Goal: Transaction & Acquisition: Purchase product/service

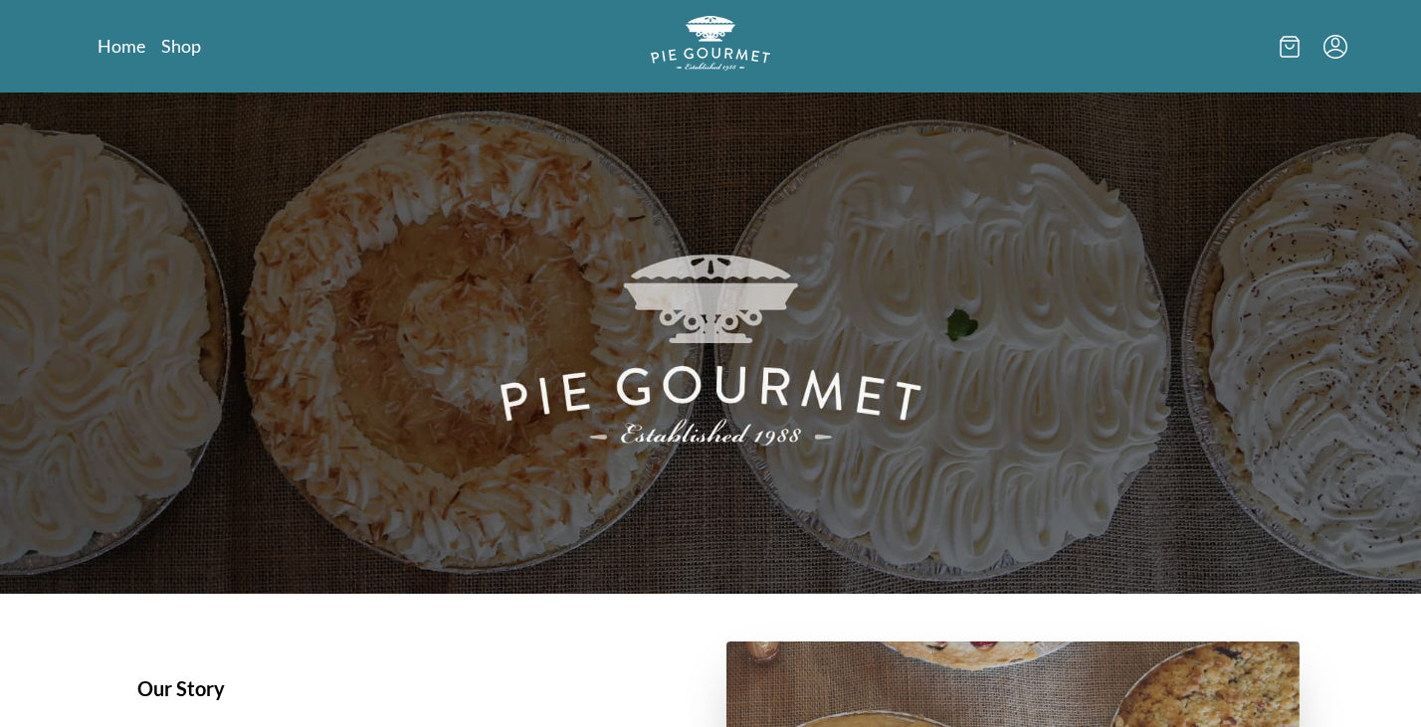
click at [1298, 53] on icon at bounding box center [1290, 47] width 20 height 22
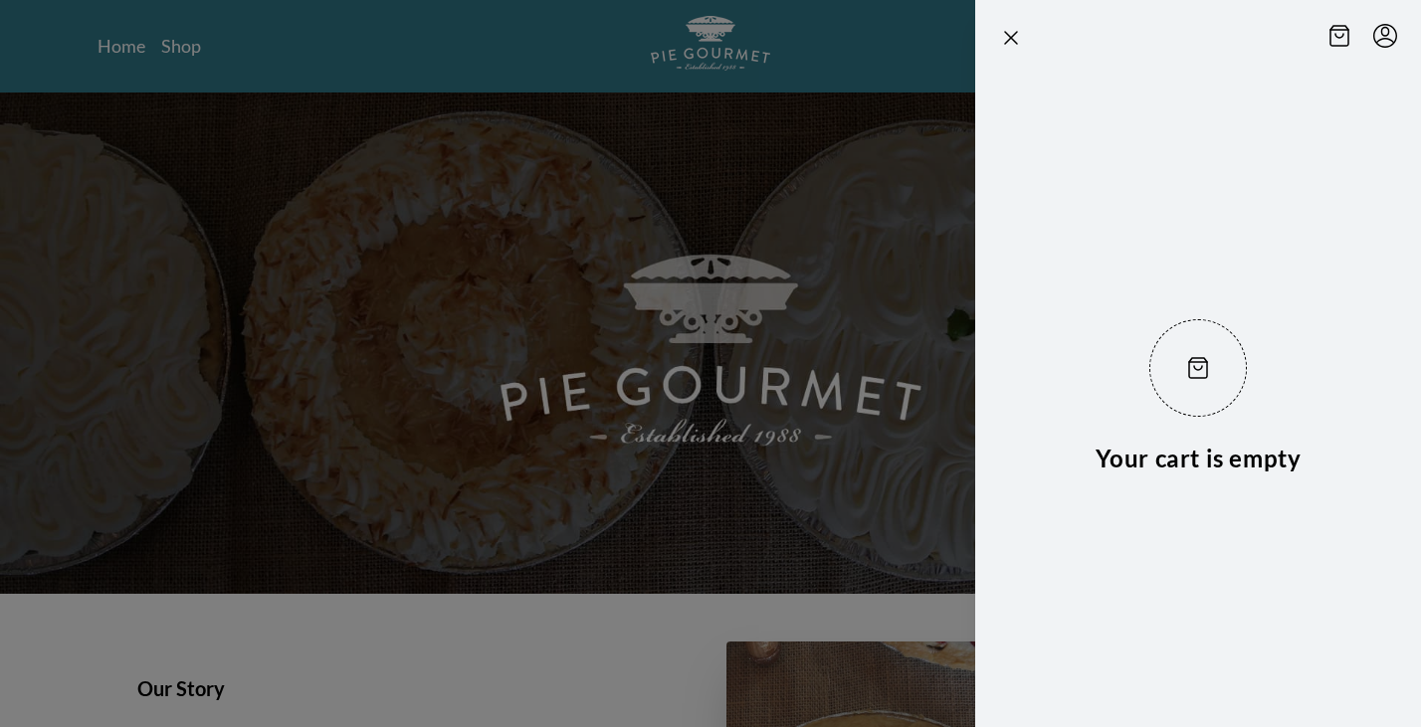
click at [894, 198] on div at bounding box center [710, 363] width 1421 height 727
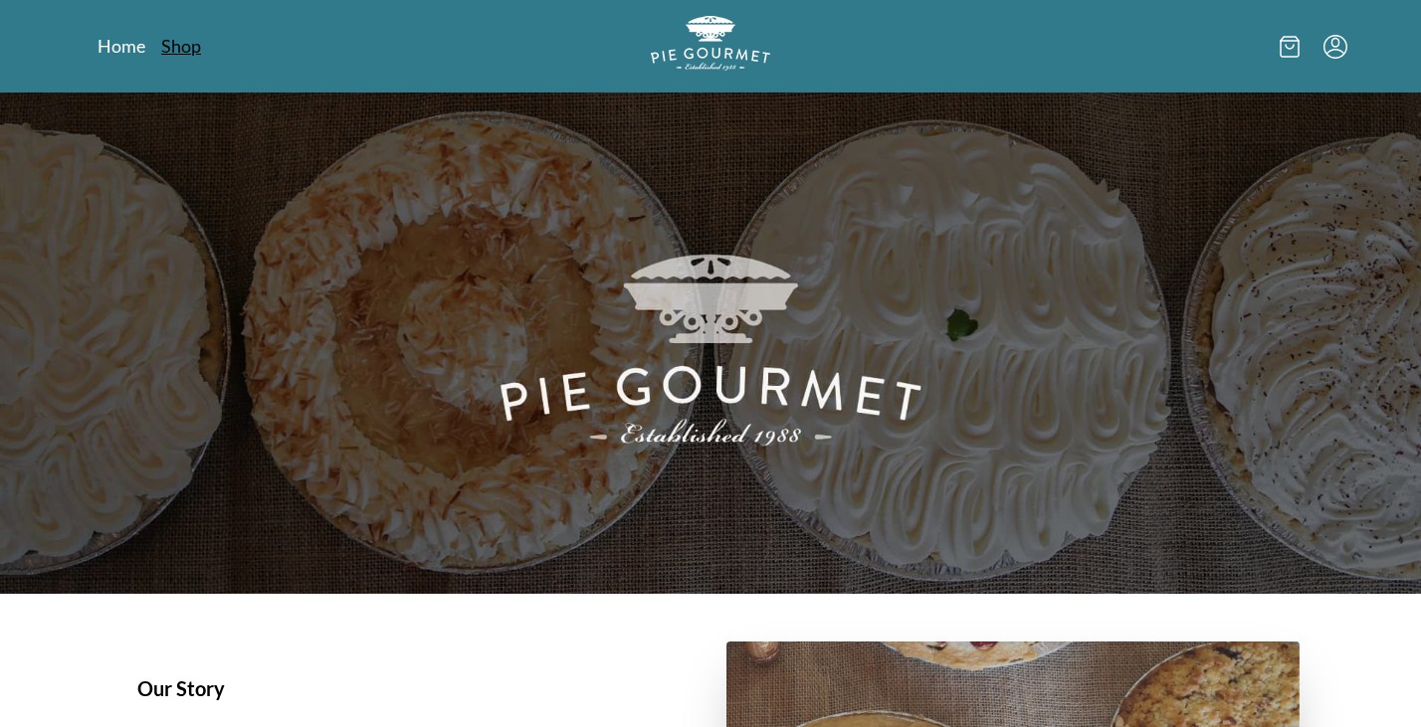
click at [190, 55] on link "Shop" at bounding box center [181, 46] width 40 height 24
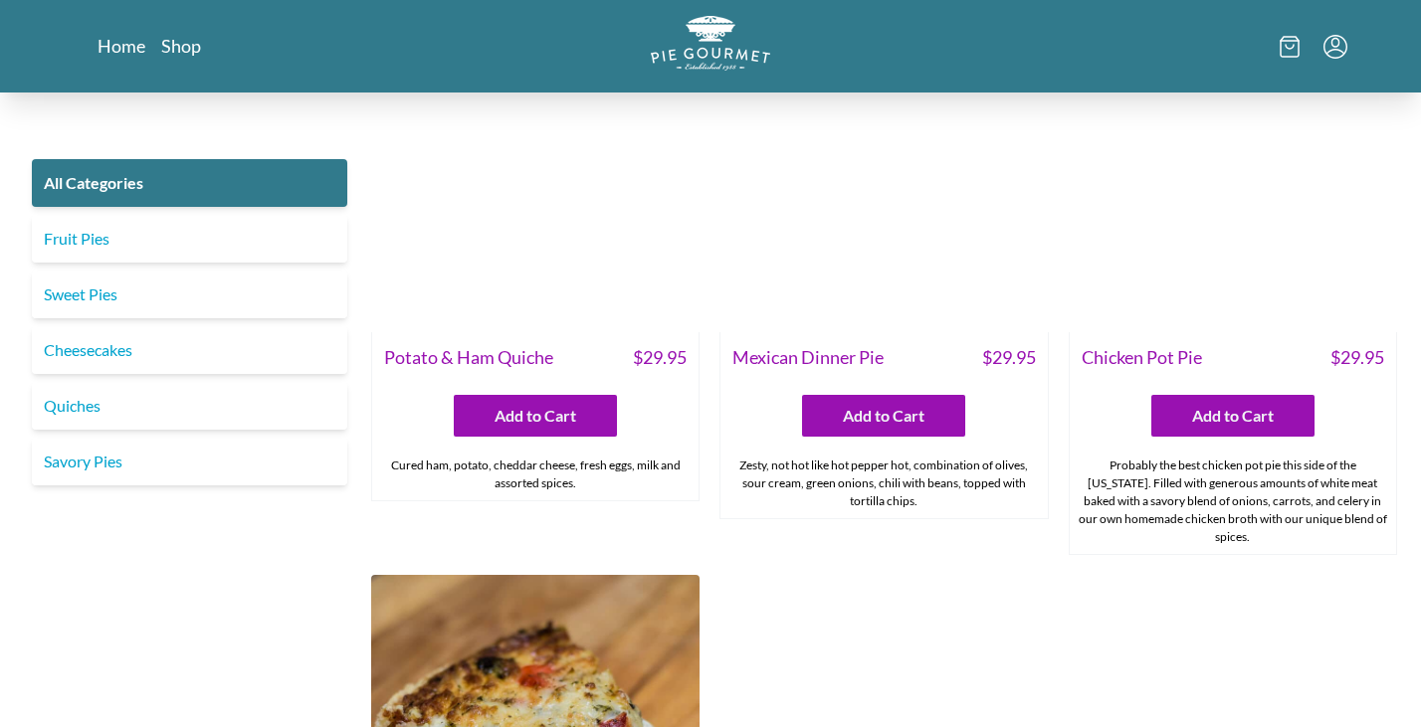
scroll to position [2836, 0]
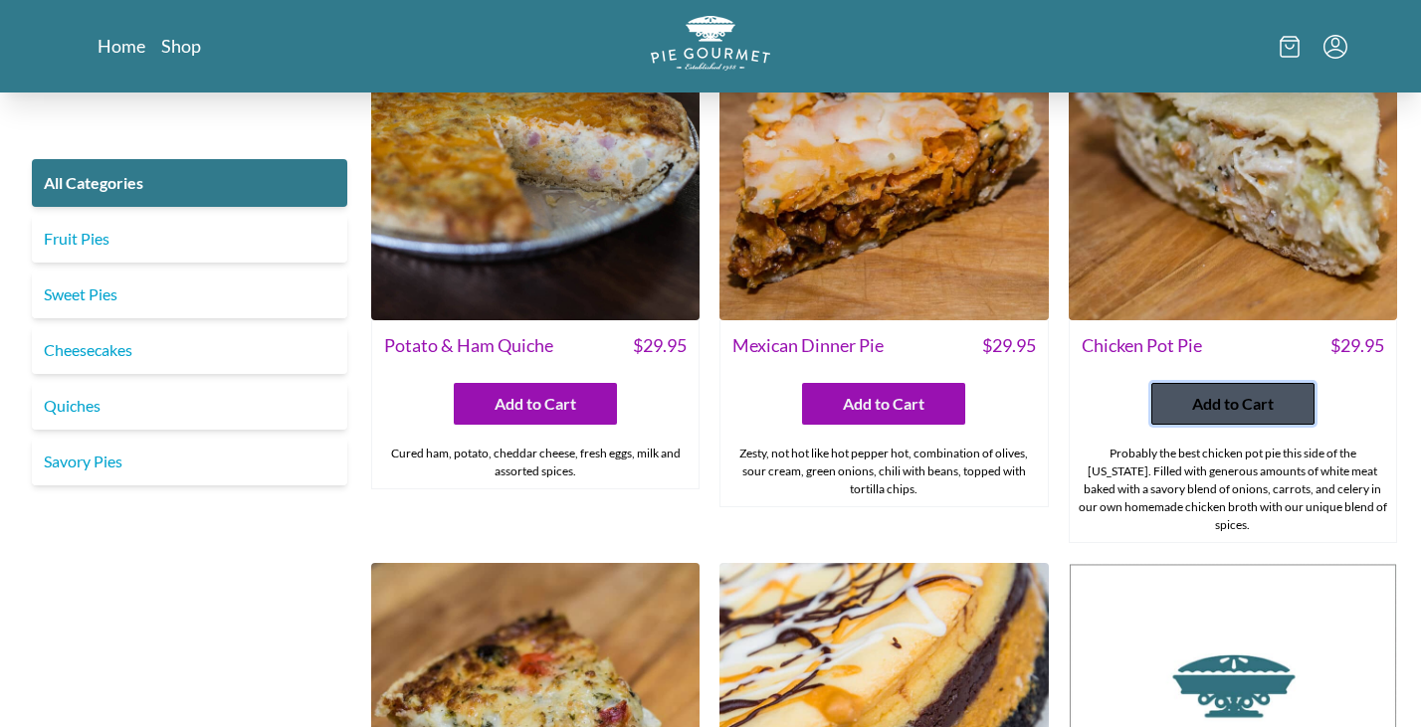
click at [1209, 392] on span "Add to Cart" at bounding box center [1233, 404] width 82 height 24
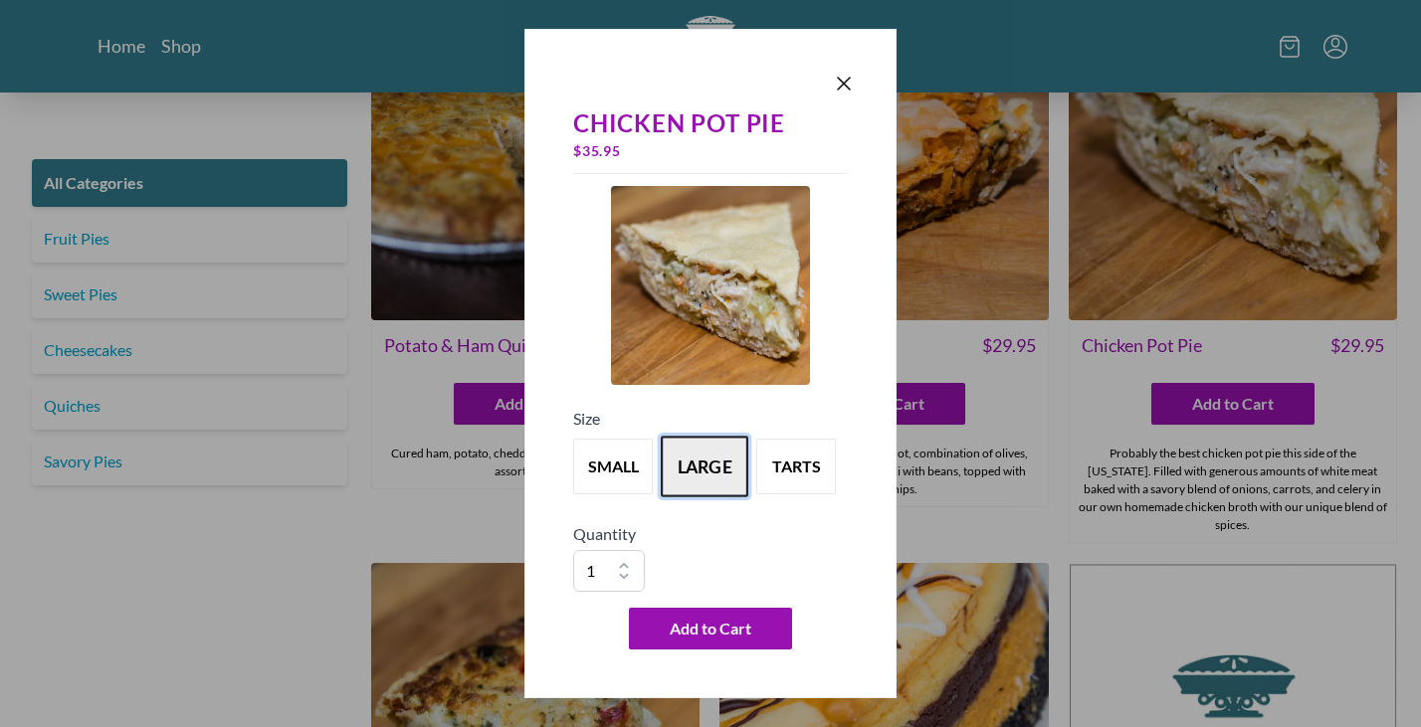
click at [690, 477] on button "large" at bounding box center [705, 467] width 88 height 62
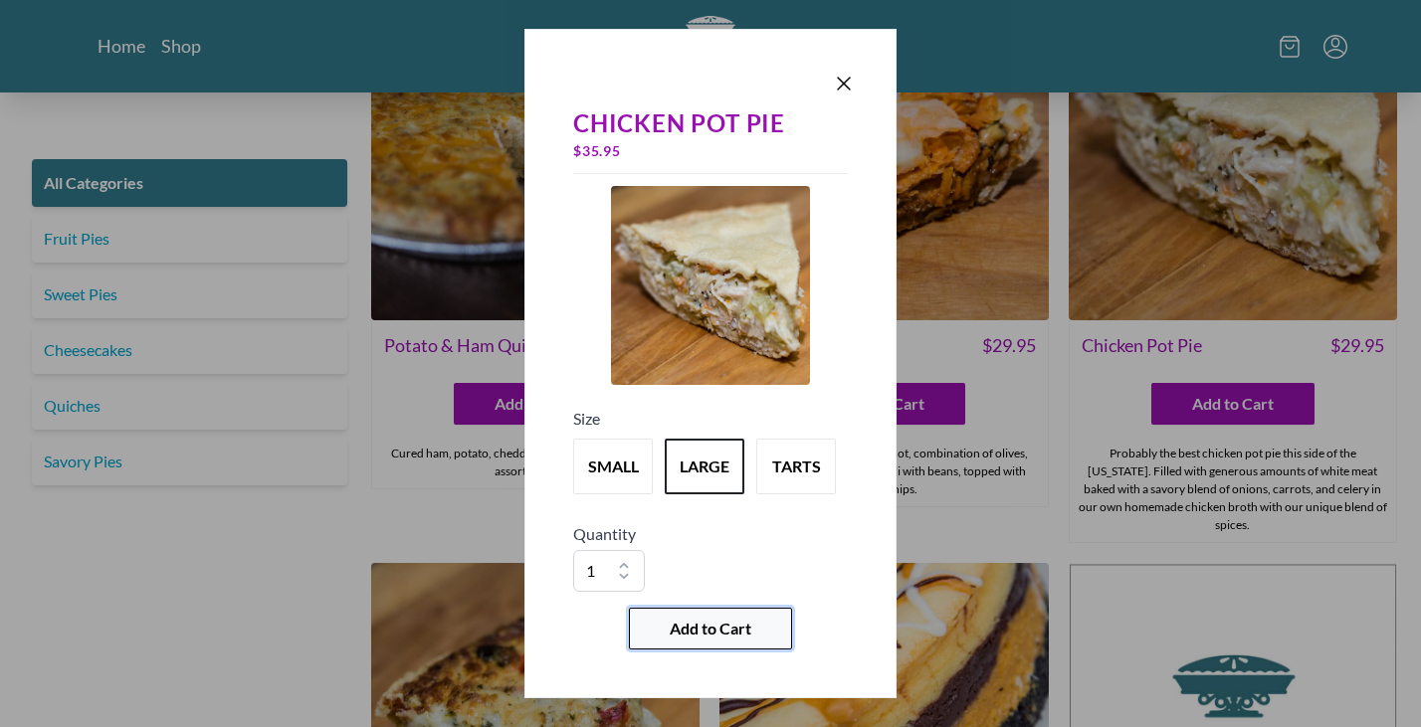
click at [664, 627] on button "Add to Cart" at bounding box center [710, 629] width 163 height 42
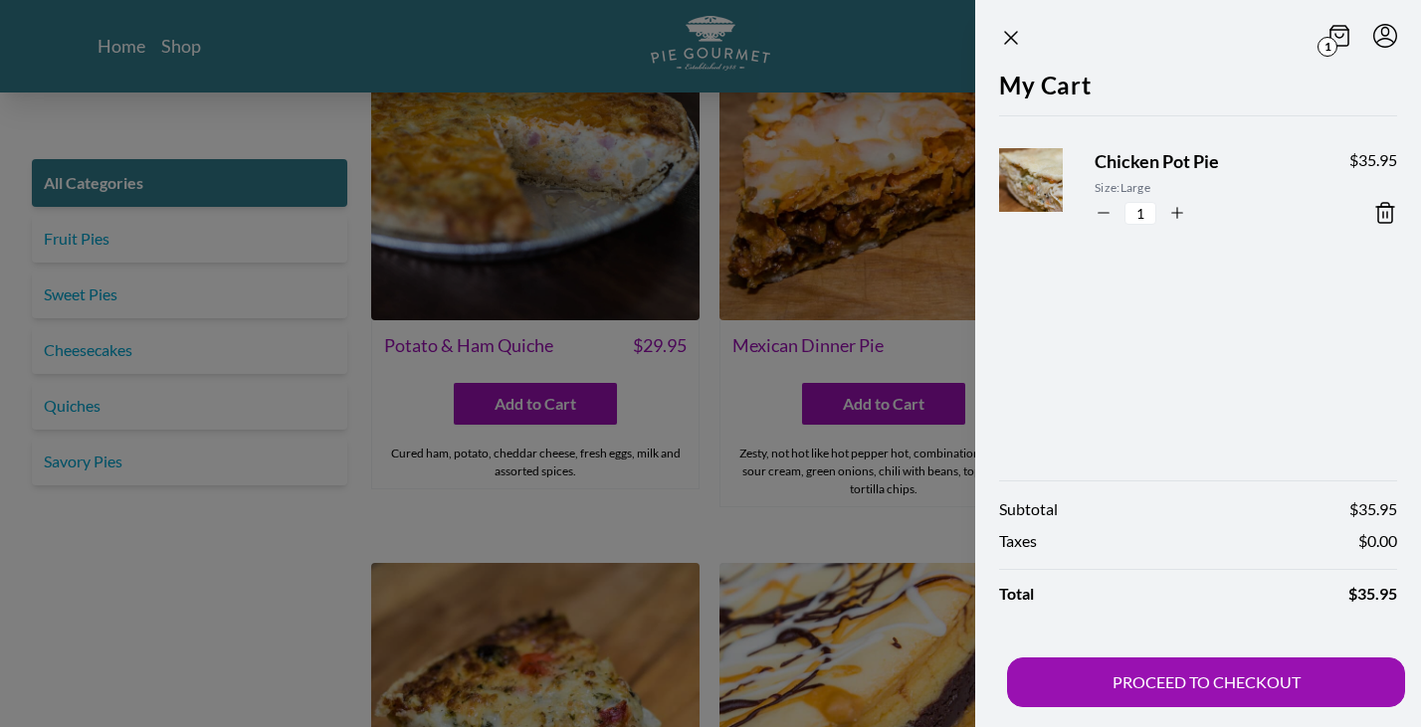
click at [232, 627] on div at bounding box center [710, 363] width 1421 height 727
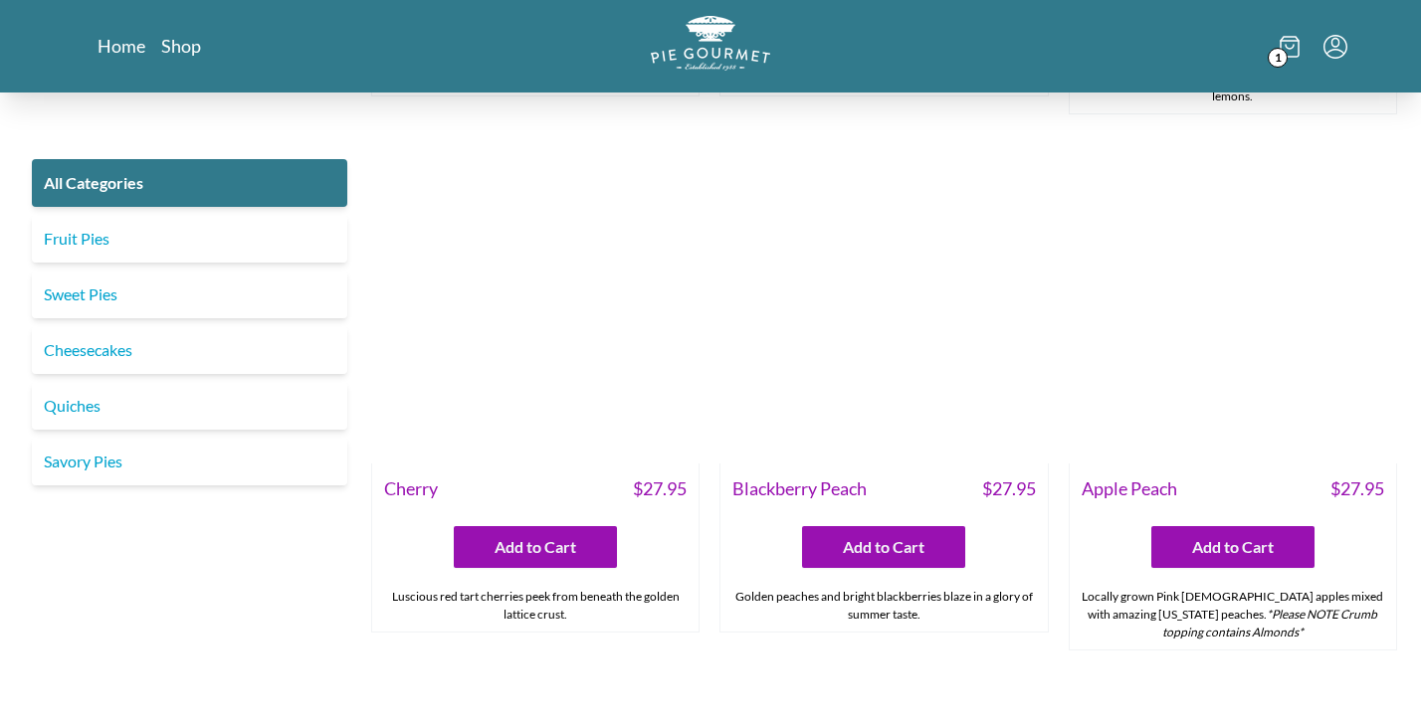
scroll to position [5334, 0]
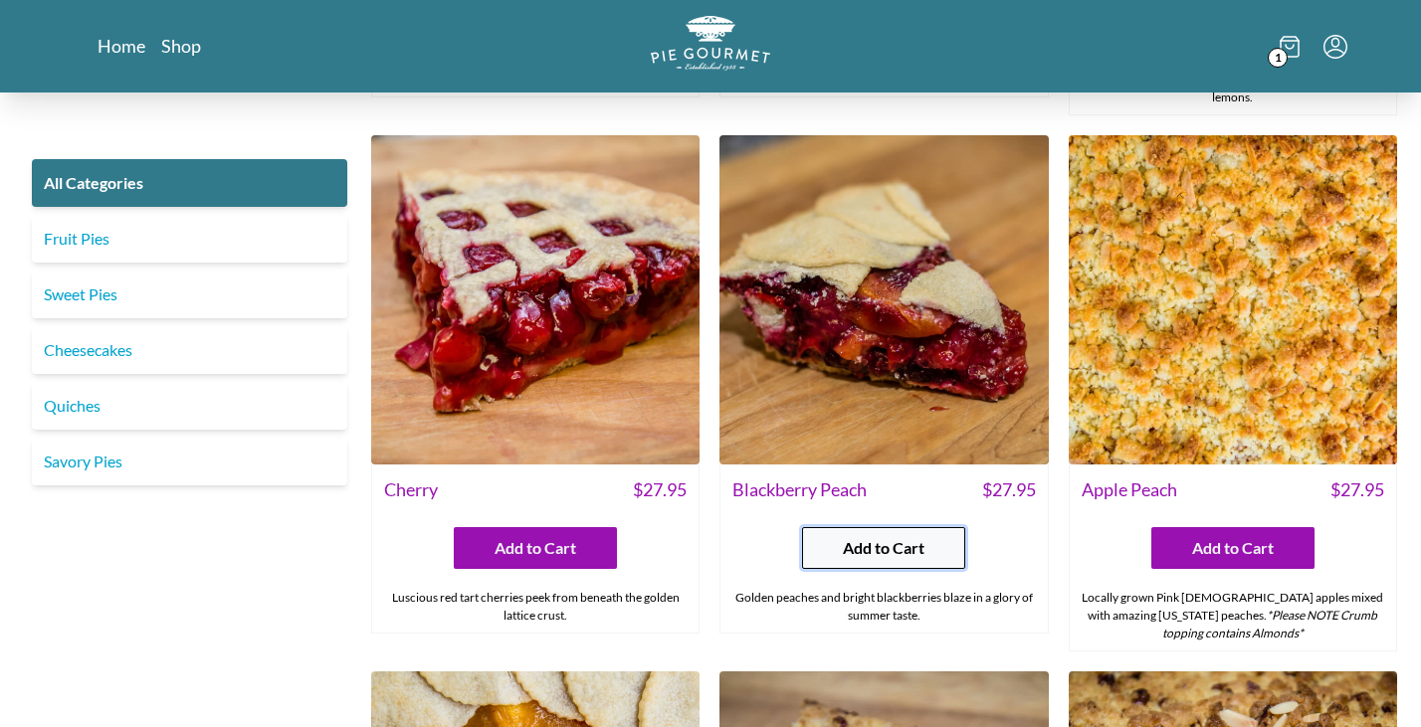
click at [912, 536] on span "Add to Cart" at bounding box center [884, 548] width 82 height 24
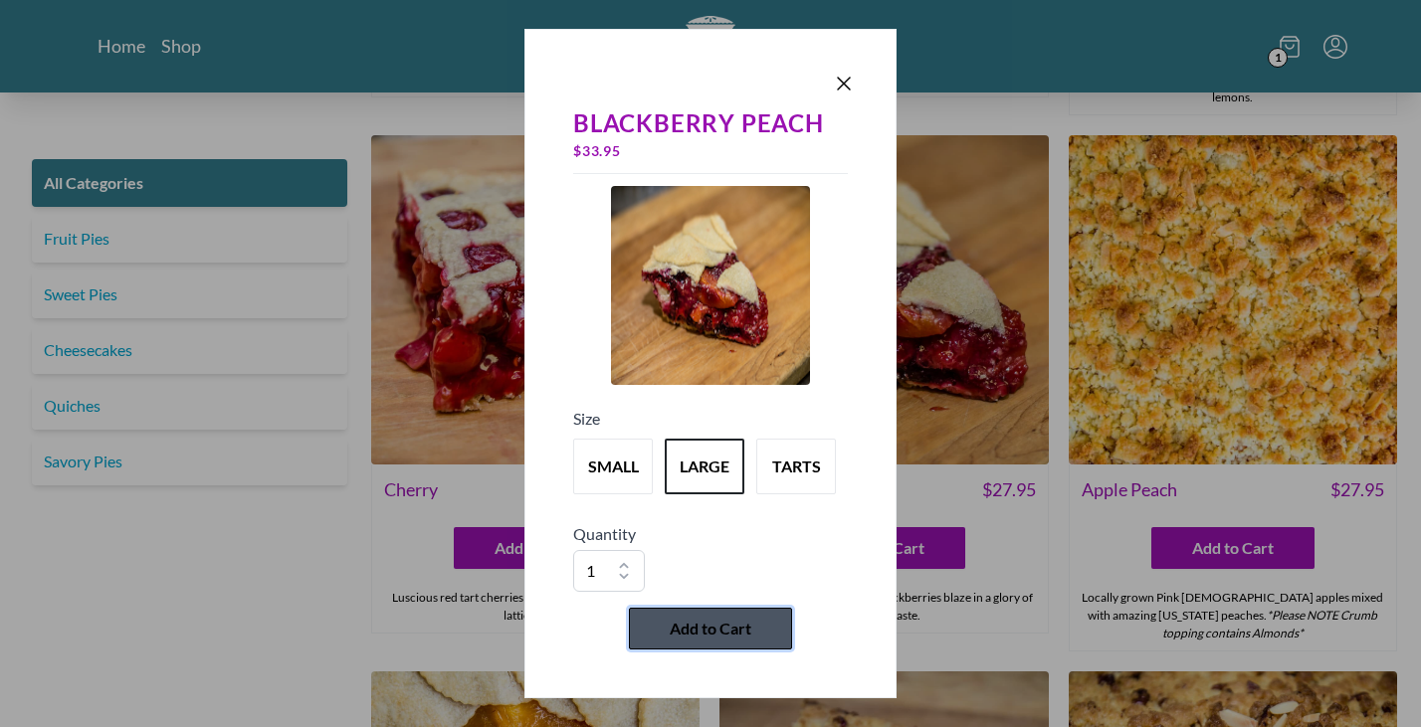
click at [733, 630] on span "Add to Cart" at bounding box center [711, 629] width 82 height 24
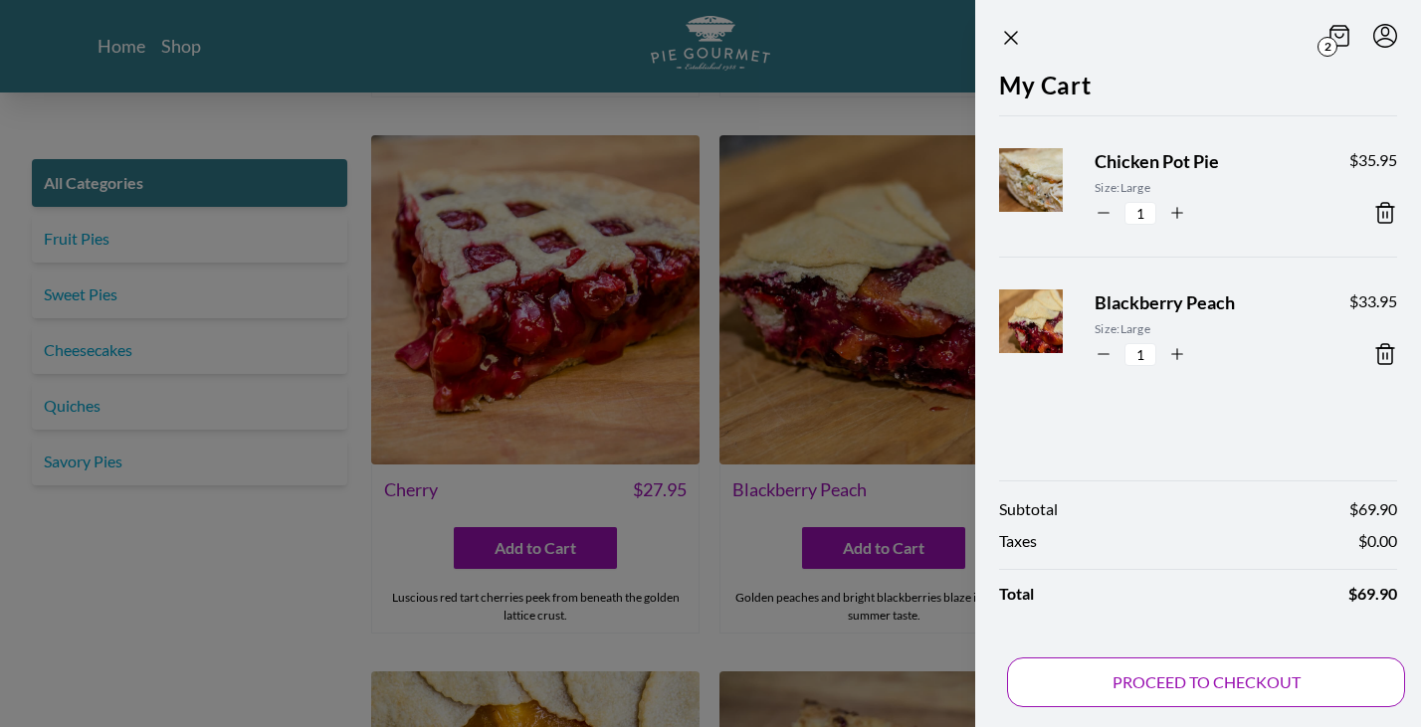
click at [1141, 685] on button "PROCEED TO CHECKOUT" at bounding box center [1206, 683] width 398 height 50
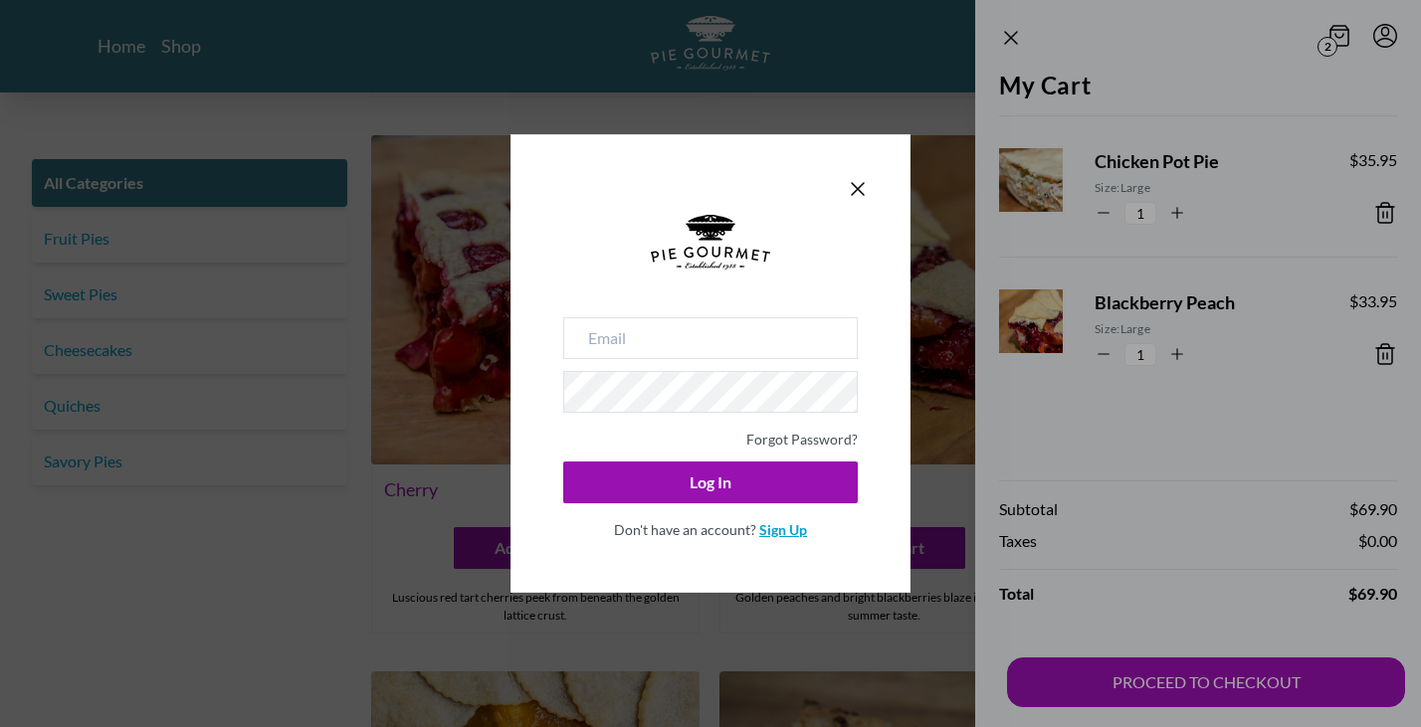
click at [780, 534] on link "Sign Up" at bounding box center [783, 529] width 48 height 17
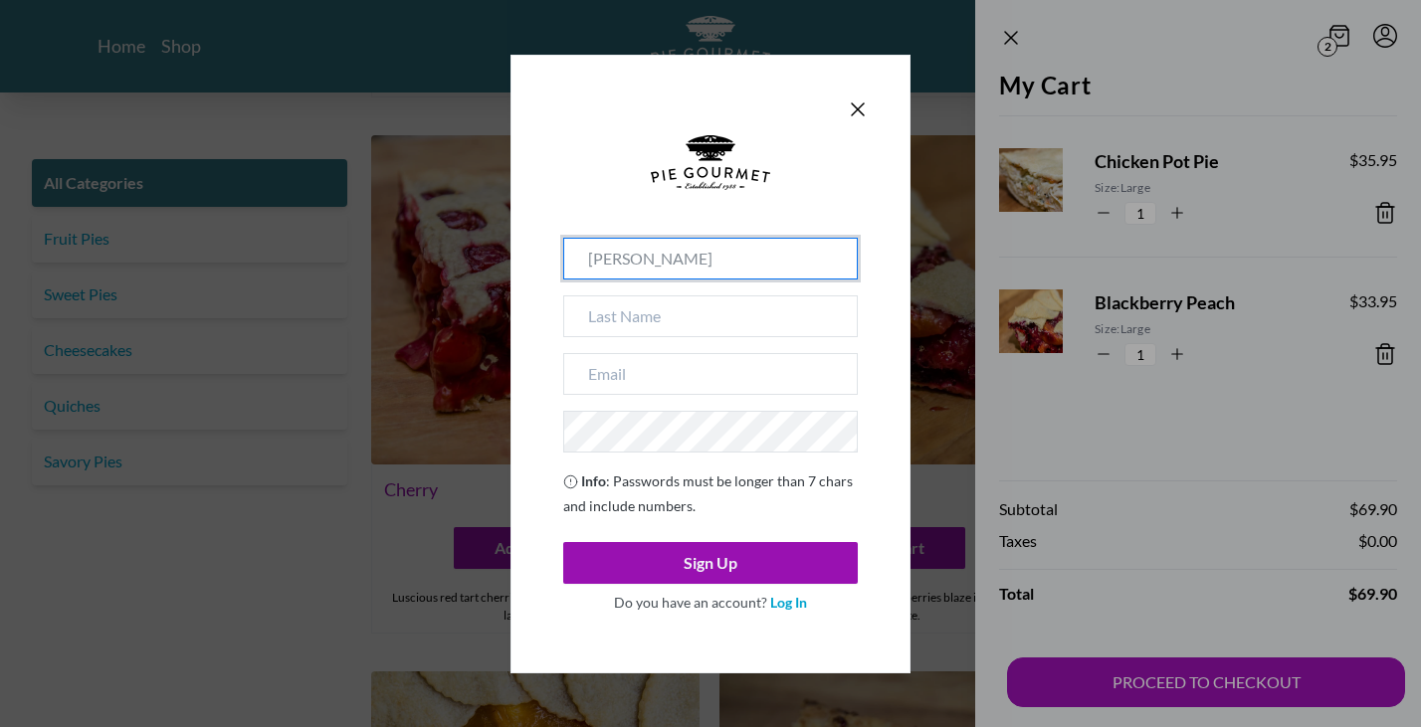
type input "[PERSON_NAME]"
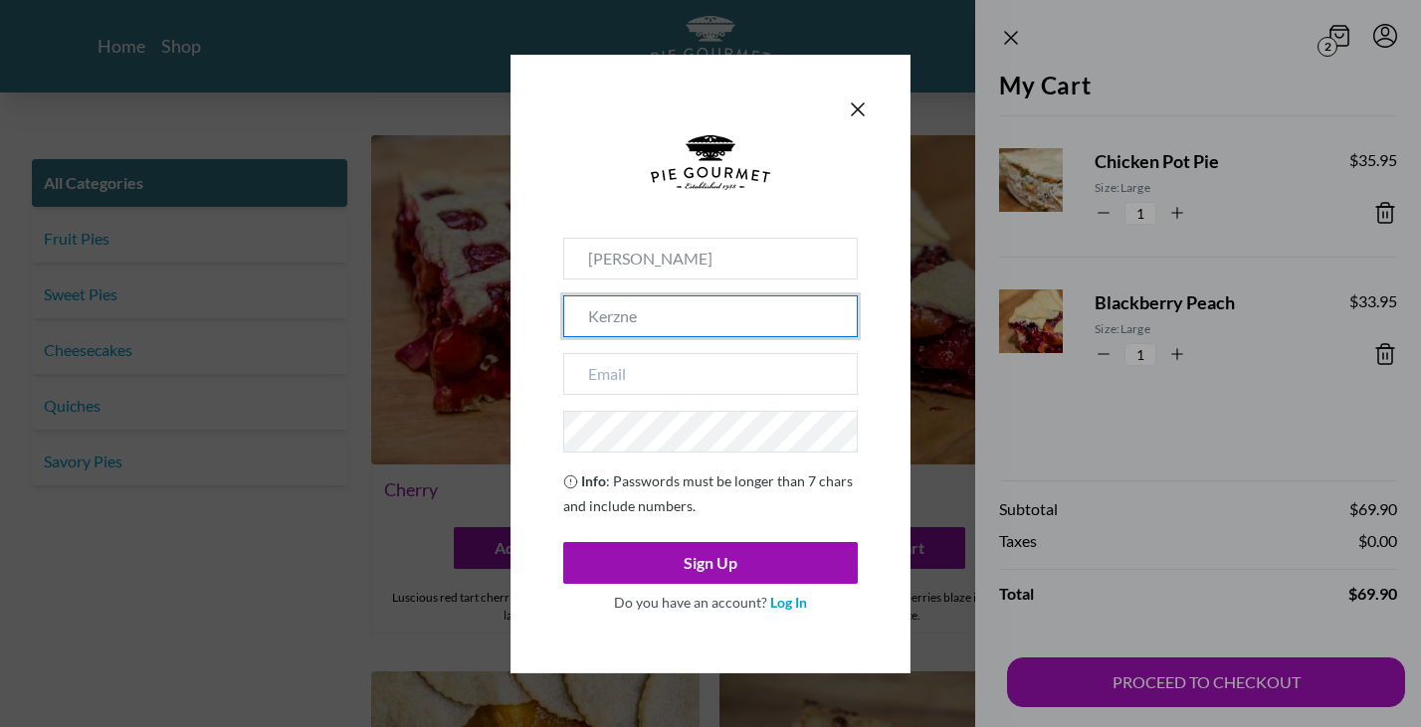
type input "[PERSON_NAME]"
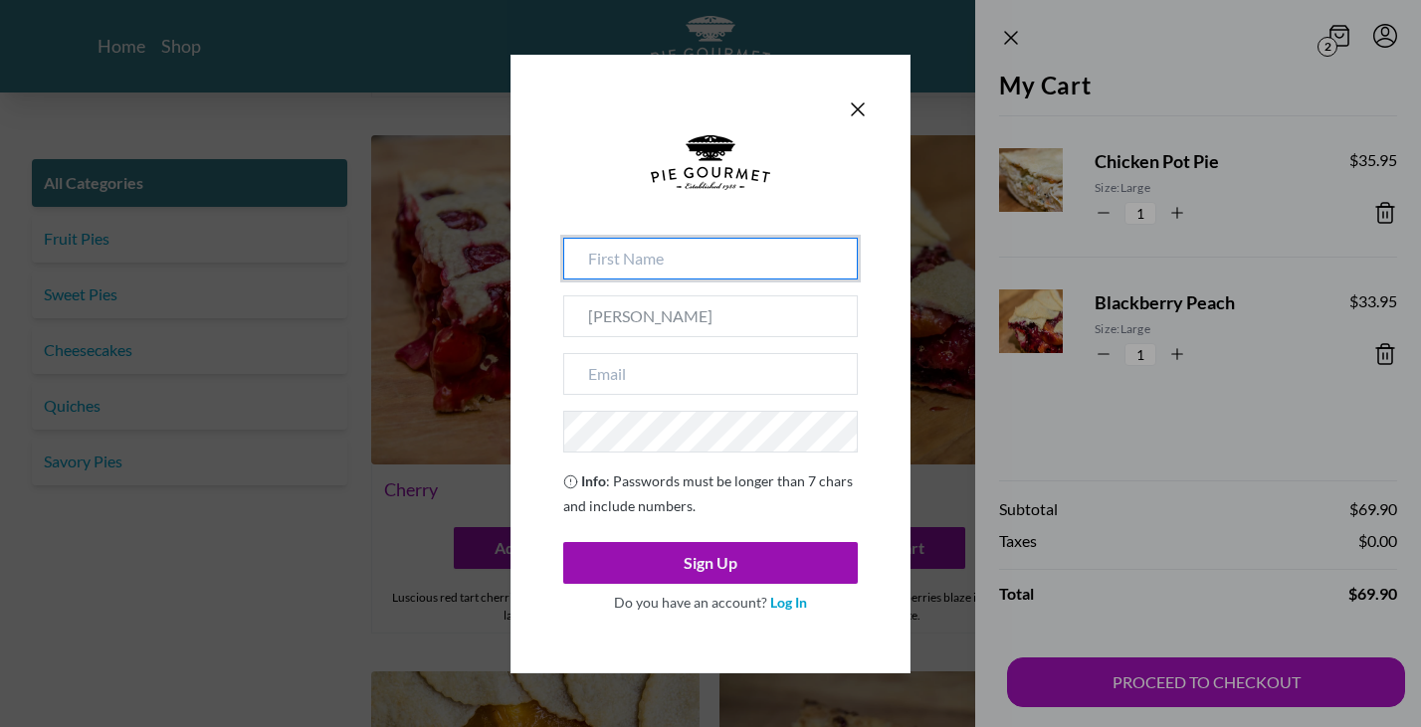
type input "[PERSON_NAME]"
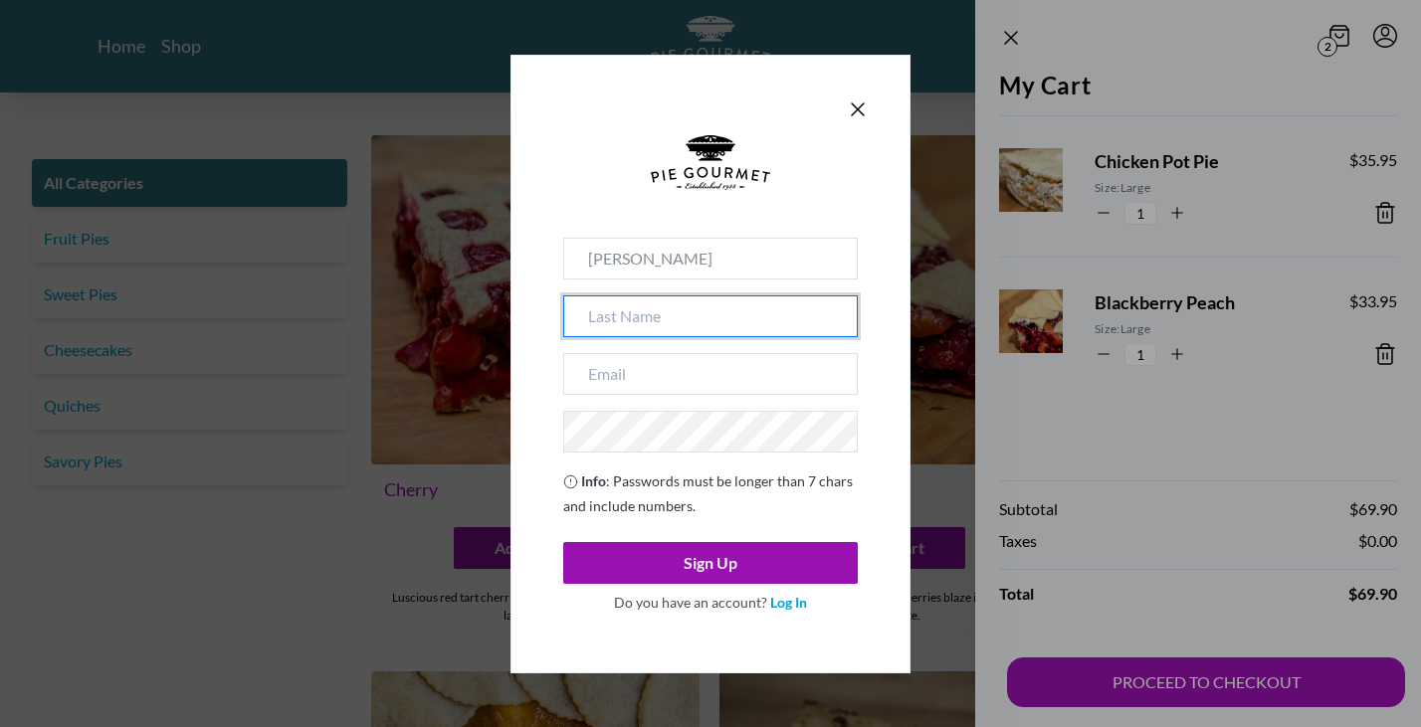
type input "[PERSON_NAME]"
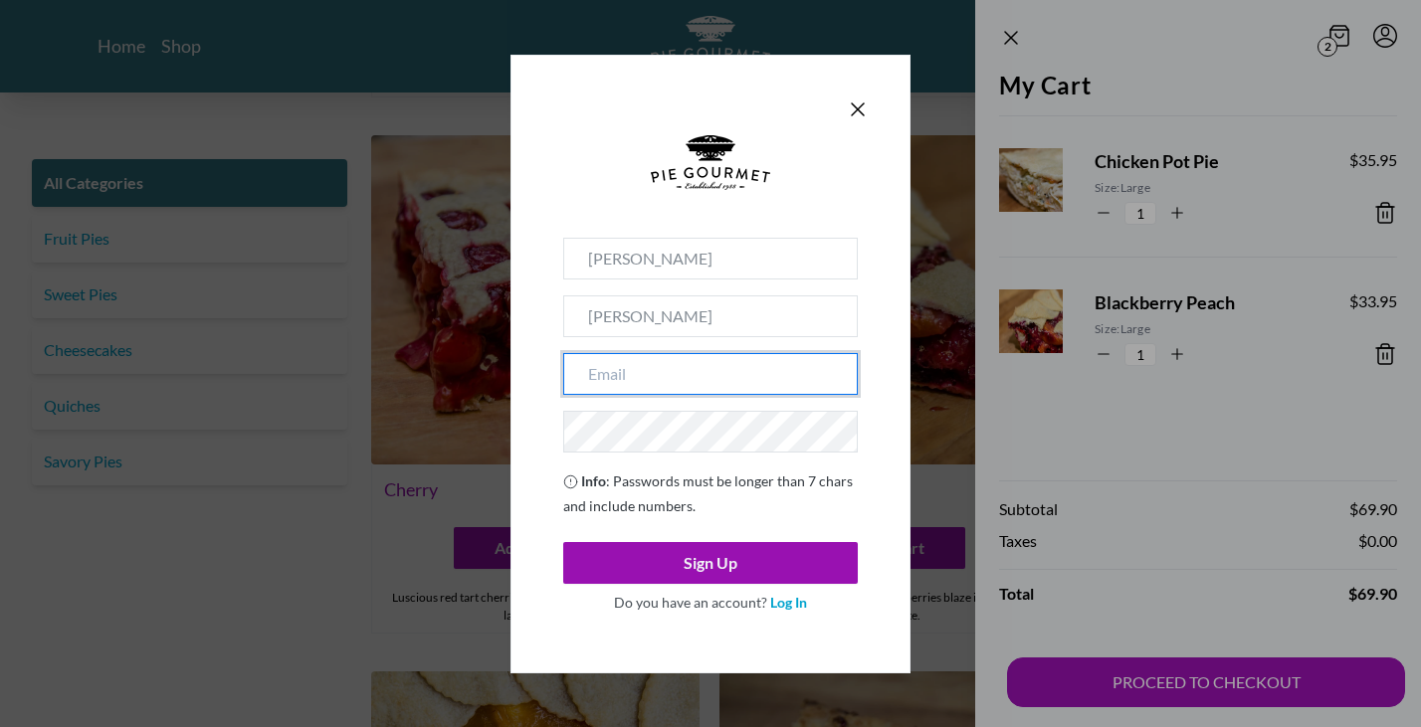
type input "[EMAIL_ADDRESS][DOMAIN_NAME]"
click at [500, 394] on div "[PERSON_NAME] [EMAIL_ADDRESS][DOMAIN_NAME] Info : Passwords must be longer than…" at bounding box center [710, 363] width 1421 height 727
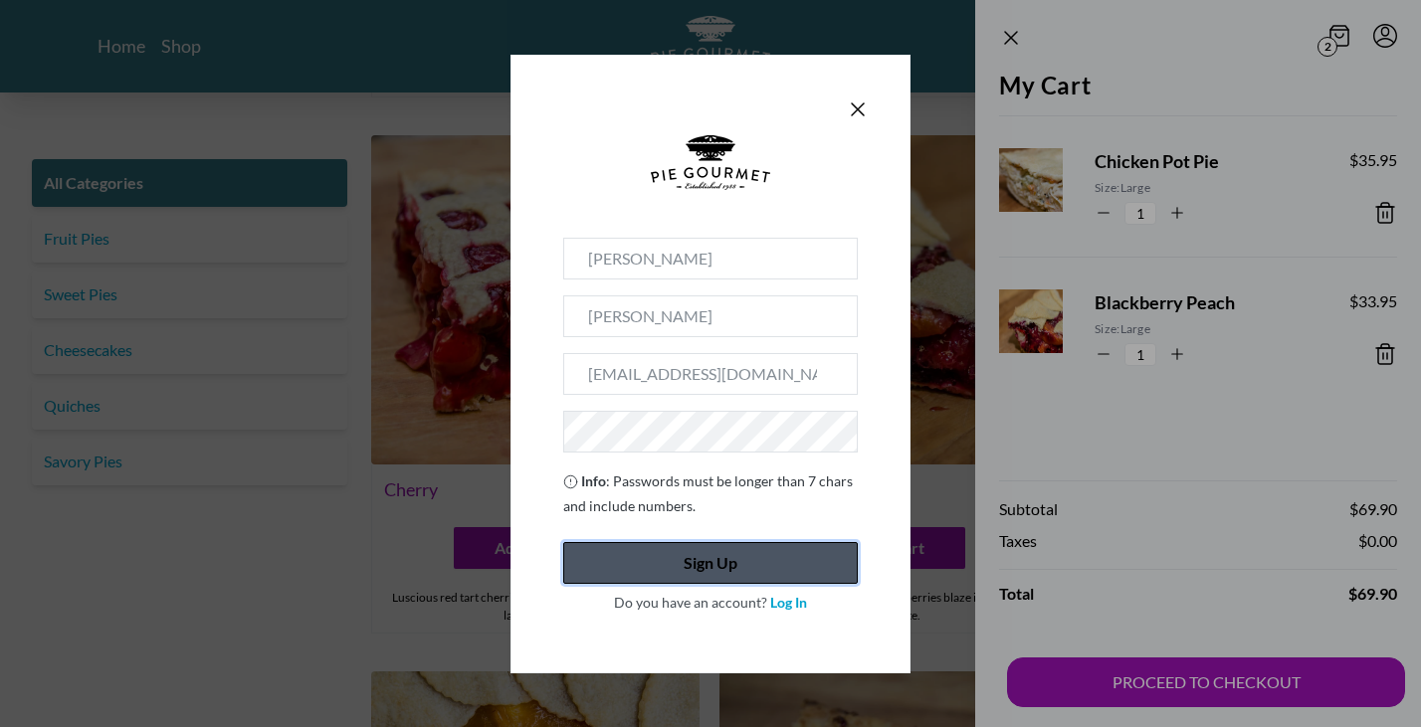
click at [727, 560] on button "Sign Up" at bounding box center [710, 563] width 295 height 42
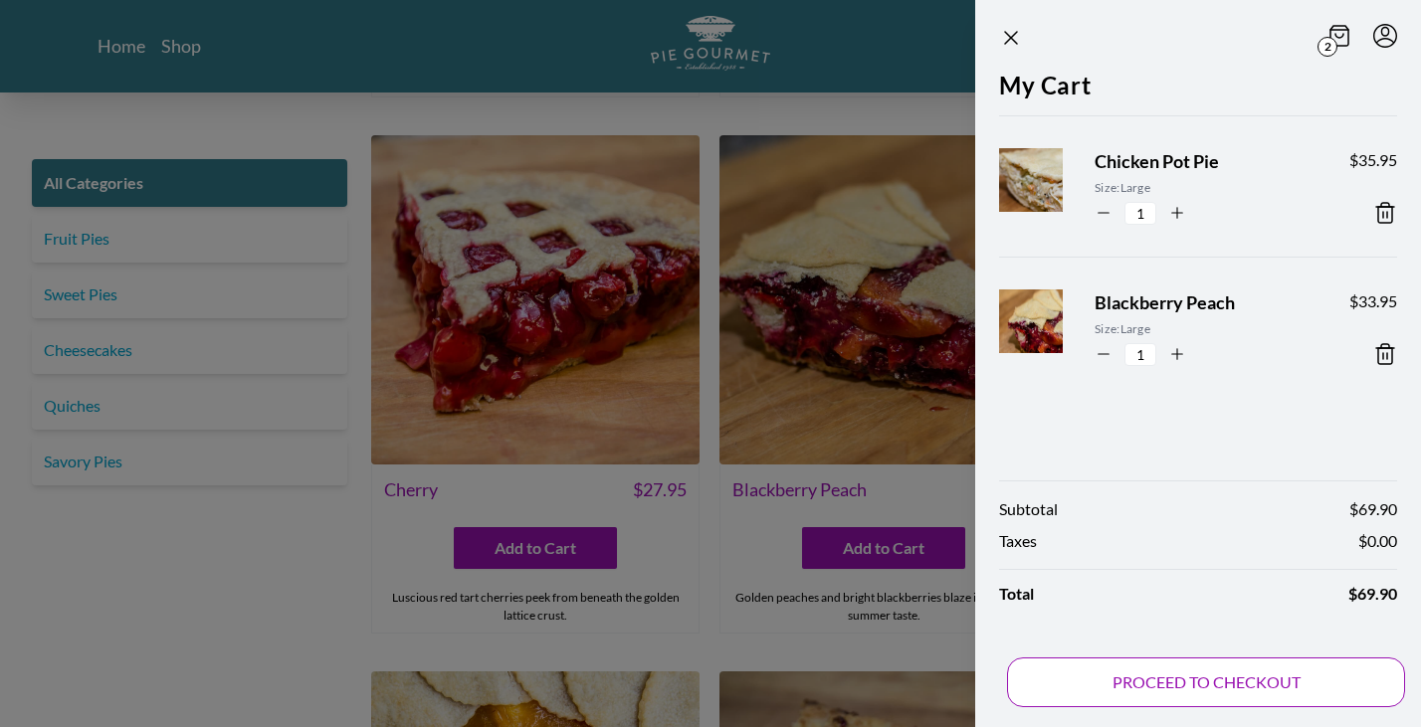
click at [1207, 701] on button "PROCEED TO CHECKOUT" at bounding box center [1206, 683] width 398 height 50
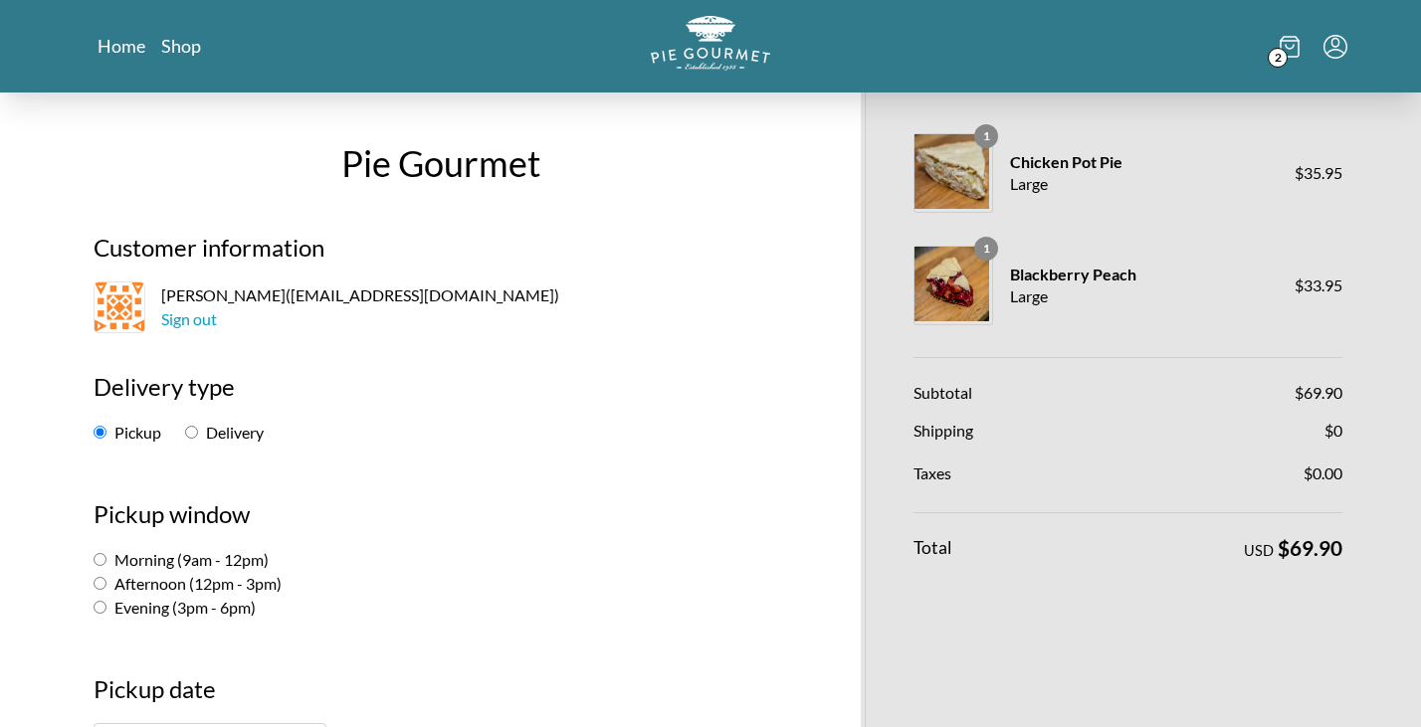
click at [195, 435] on input "Delivery" at bounding box center [191, 432] width 13 height 13
radio input "true"
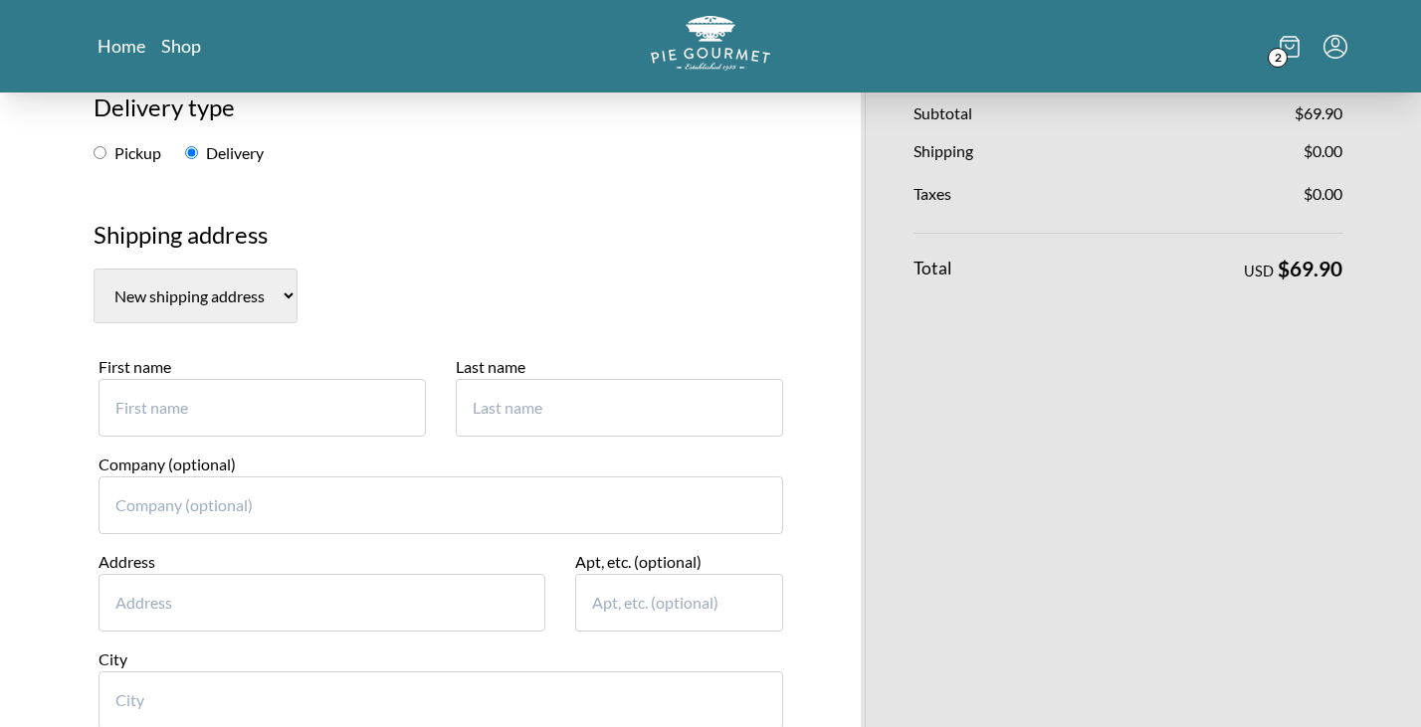
scroll to position [284, 0]
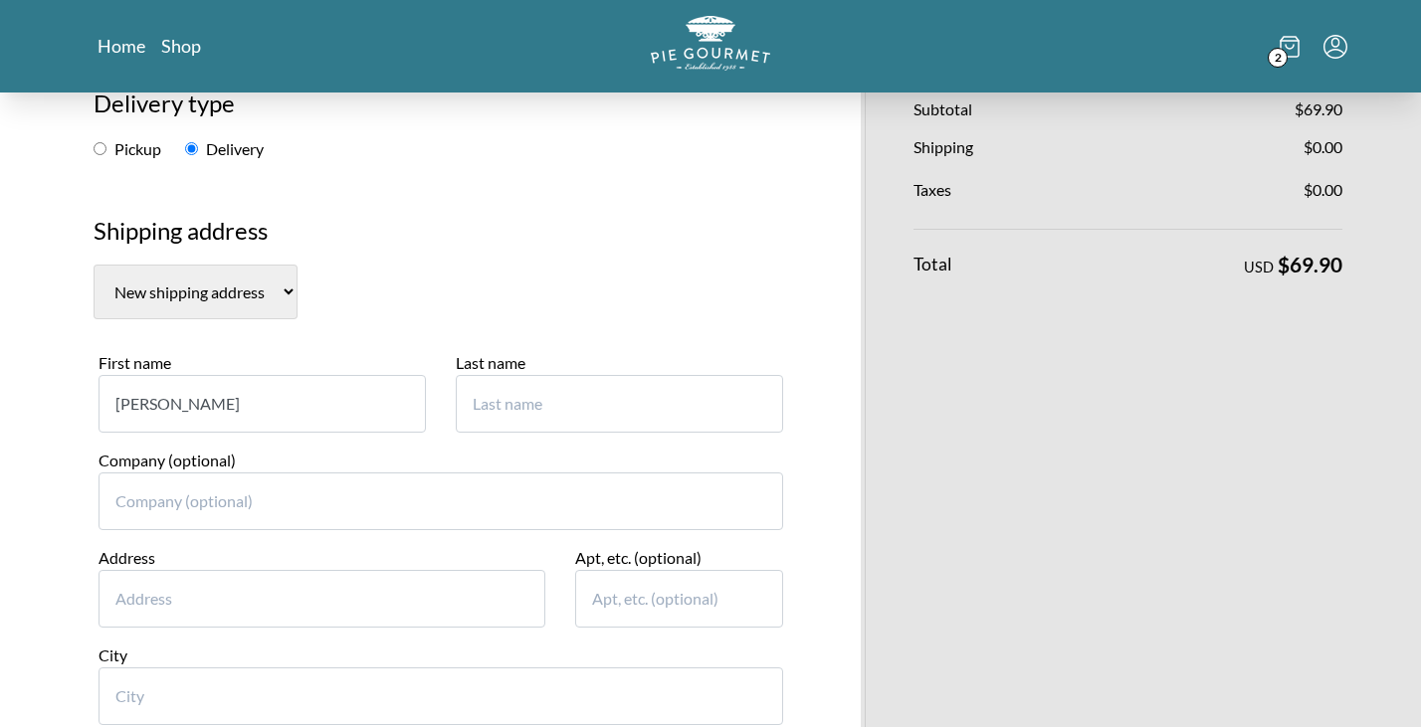
type input "[PERSON_NAME]"
click at [199, 375] on input "[PERSON_NAME]" at bounding box center [262, 404] width 327 height 58
type input "[PERSON_NAME] and [PERSON_NAME]"
paste input "[STREET_ADDRESS]"
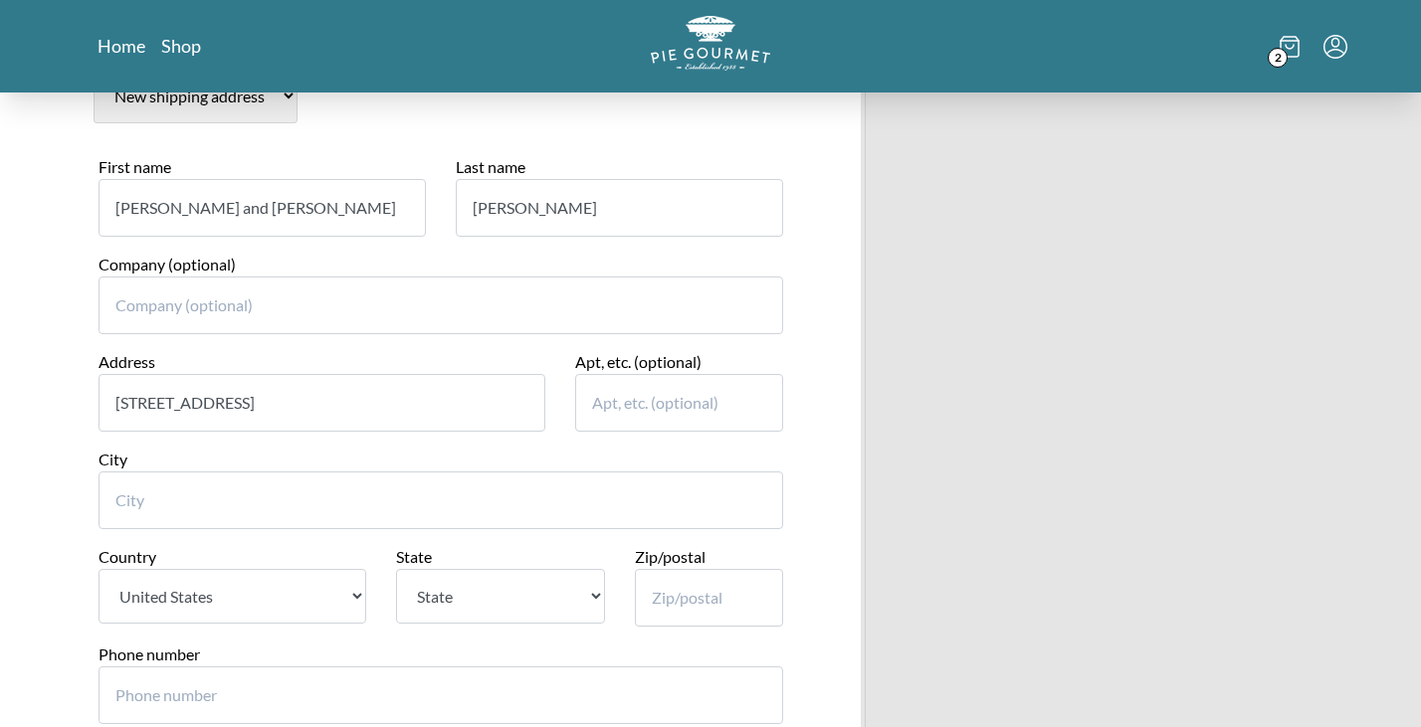
scroll to position [483, 0]
type input "[STREET_ADDRESS]"
paste input "22201"
type input "22201"
select select "VA"
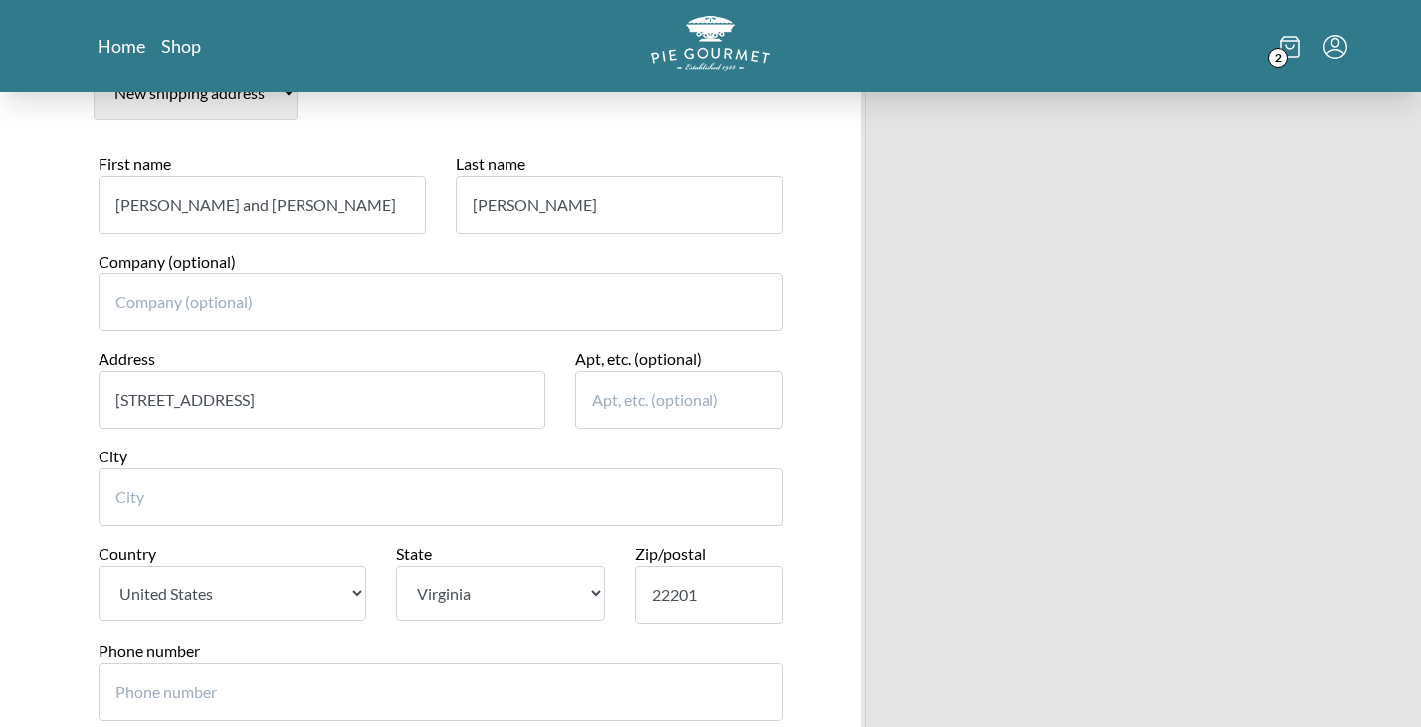
click at [228, 664] on input "Phone number" at bounding box center [441, 693] width 685 height 58
type input "917"
type input "9177837435"
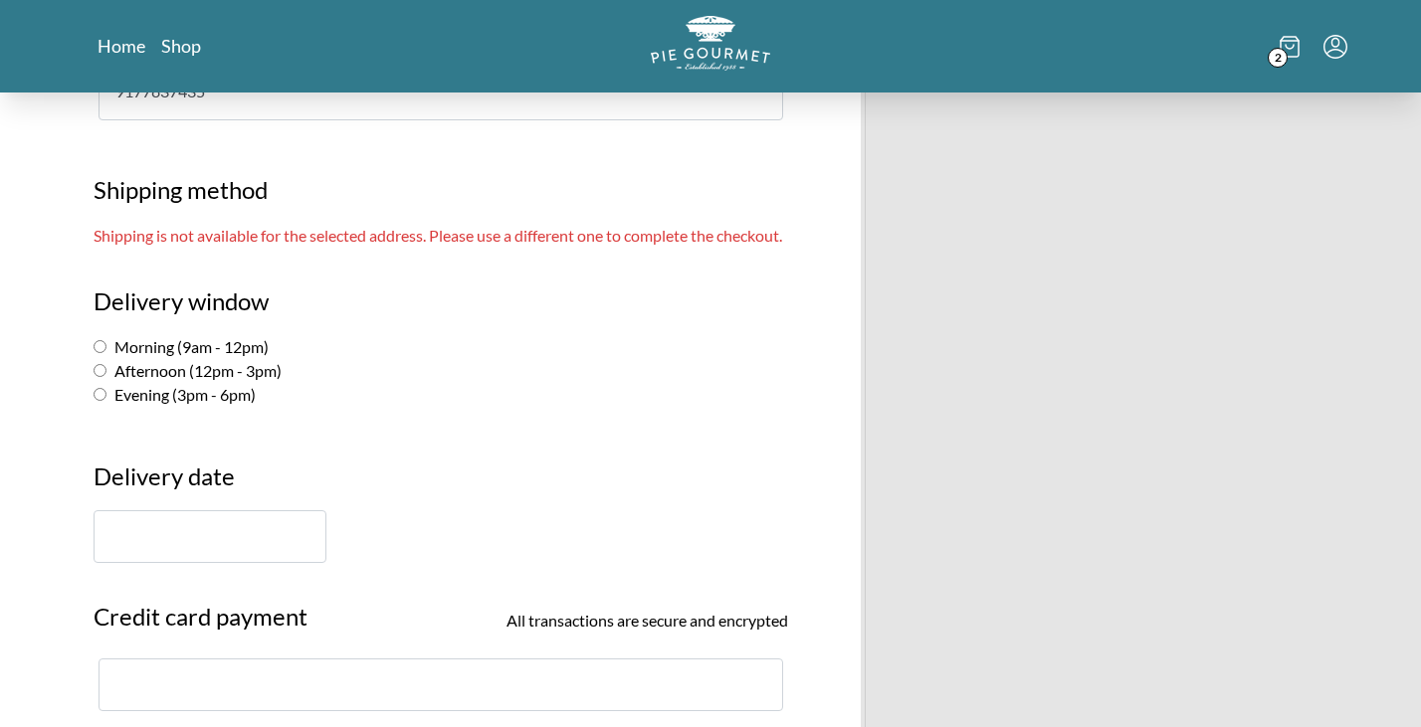
scroll to position [1084, 0]
click at [107, 367] on label "Afternoon (12pm - 3pm)" at bounding box center [188, 370] width 188 height 19
click at [106, 367] on input "Afternoon (12pm - 3pm)" at bounding box center [100, 370] width 13 height 13
radio input "true"
click at [99, 389] on input "Evening (3pm - 6pm)" at bounding box center [100, 394] width 13 height 13
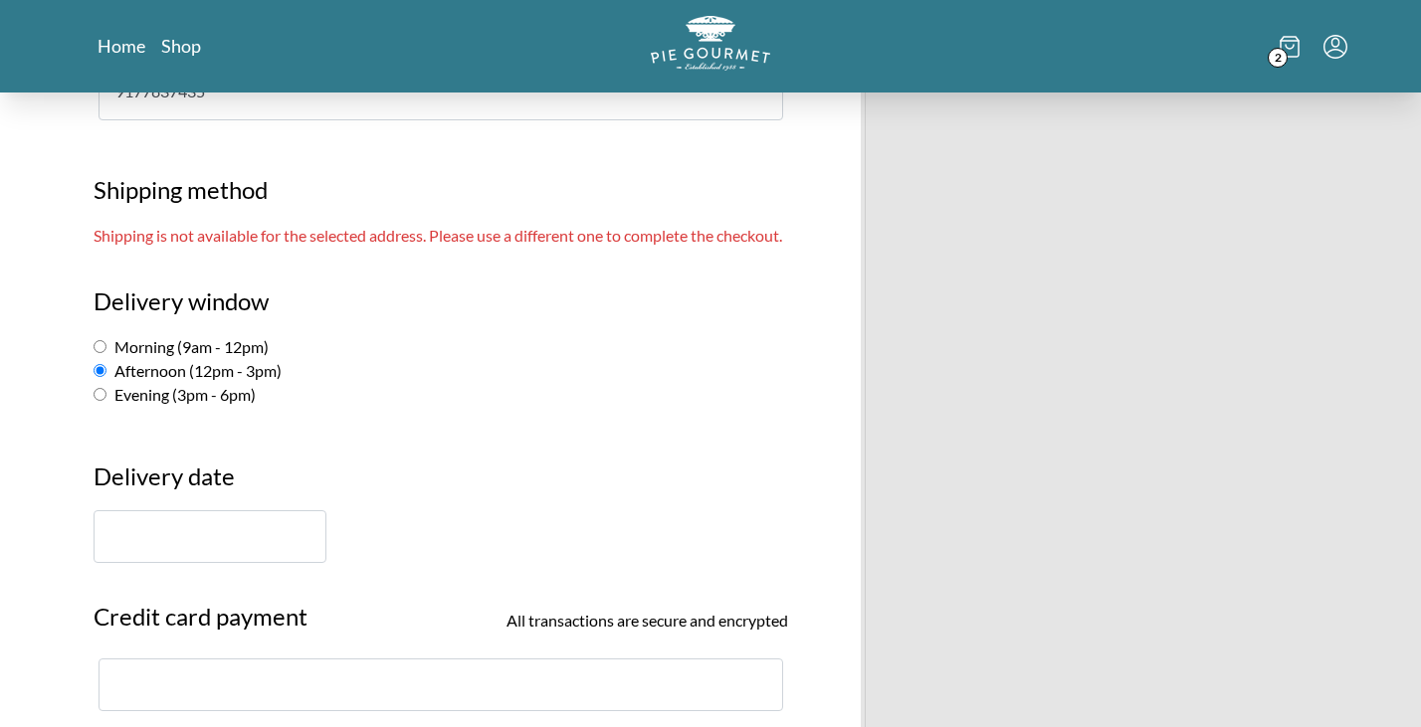
radio input "true"
click at [113, 543] on input "text" at bounding box center [210, 536] width 233 height 53
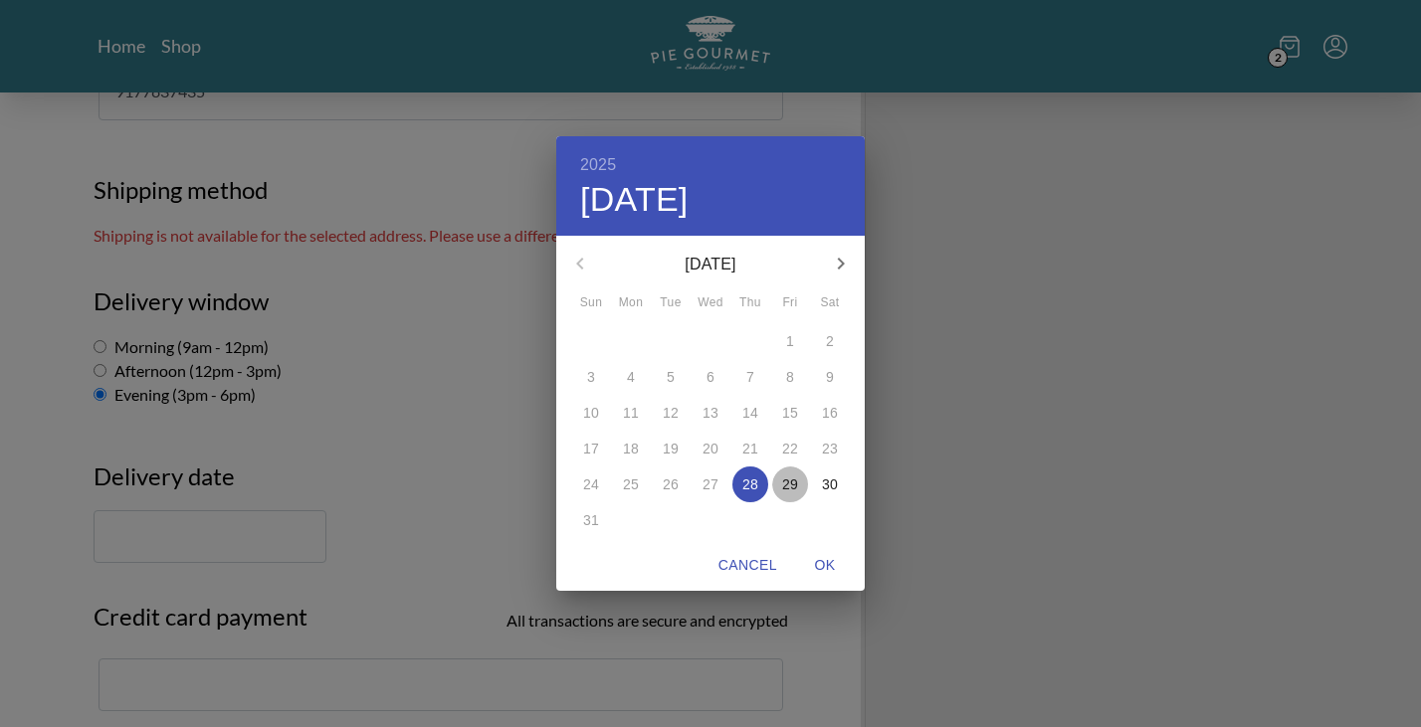
click at [800, 486] on span "29" at bounding box center [790, 485] width 36 height 20
click at [835, 488] on p "30" at bounding box center [830, 485] width 16 height 20
click at [784, 487] on p "29" at bounding box center [790, 485] width 16 height 20
click at [922, 530] on div "2025 Fri, Aug [DATE] Mon Tue Wed Thu Fri Sat 27 28 29 30 31 1 2 3 4 5 6 7 8 9 1…" at bounding box center [710, 363] width 1421 height 727
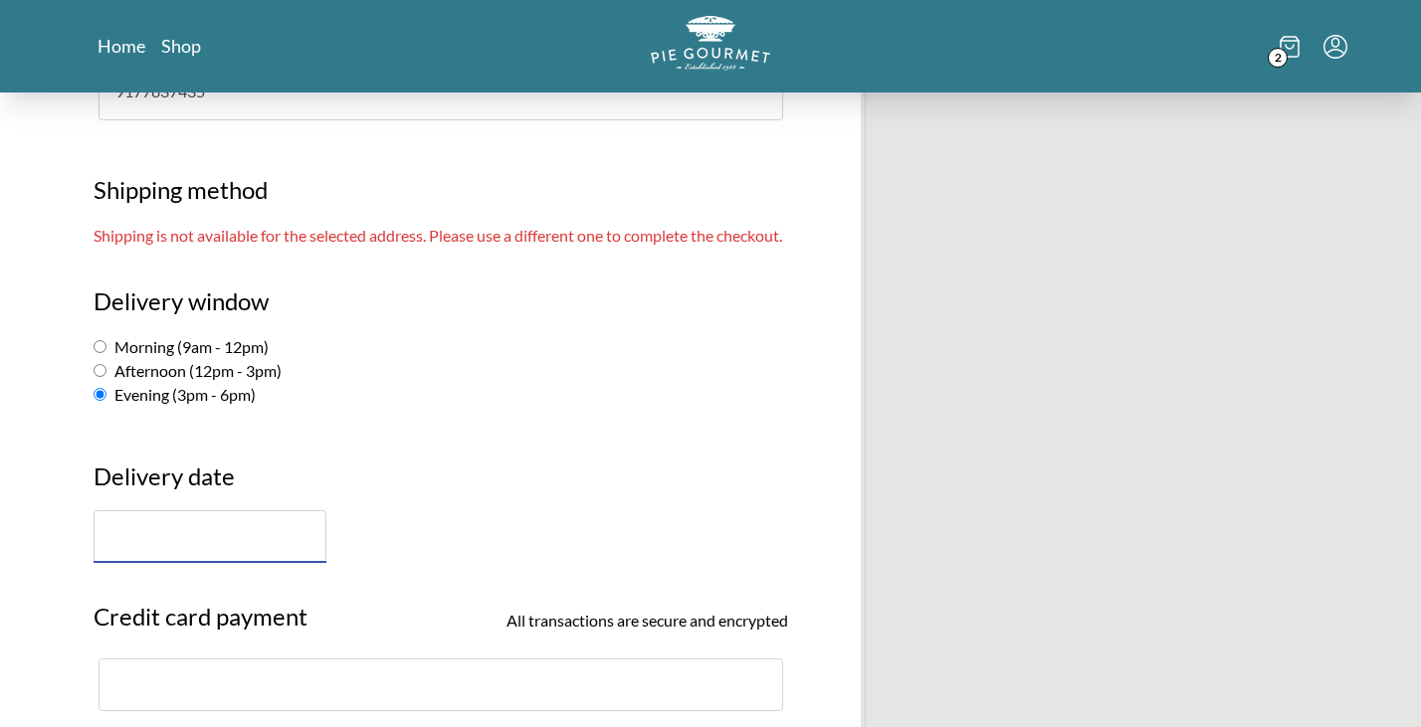
click at [152, 533] on input "text" at bounding box center [210, 536] width 233 height 53
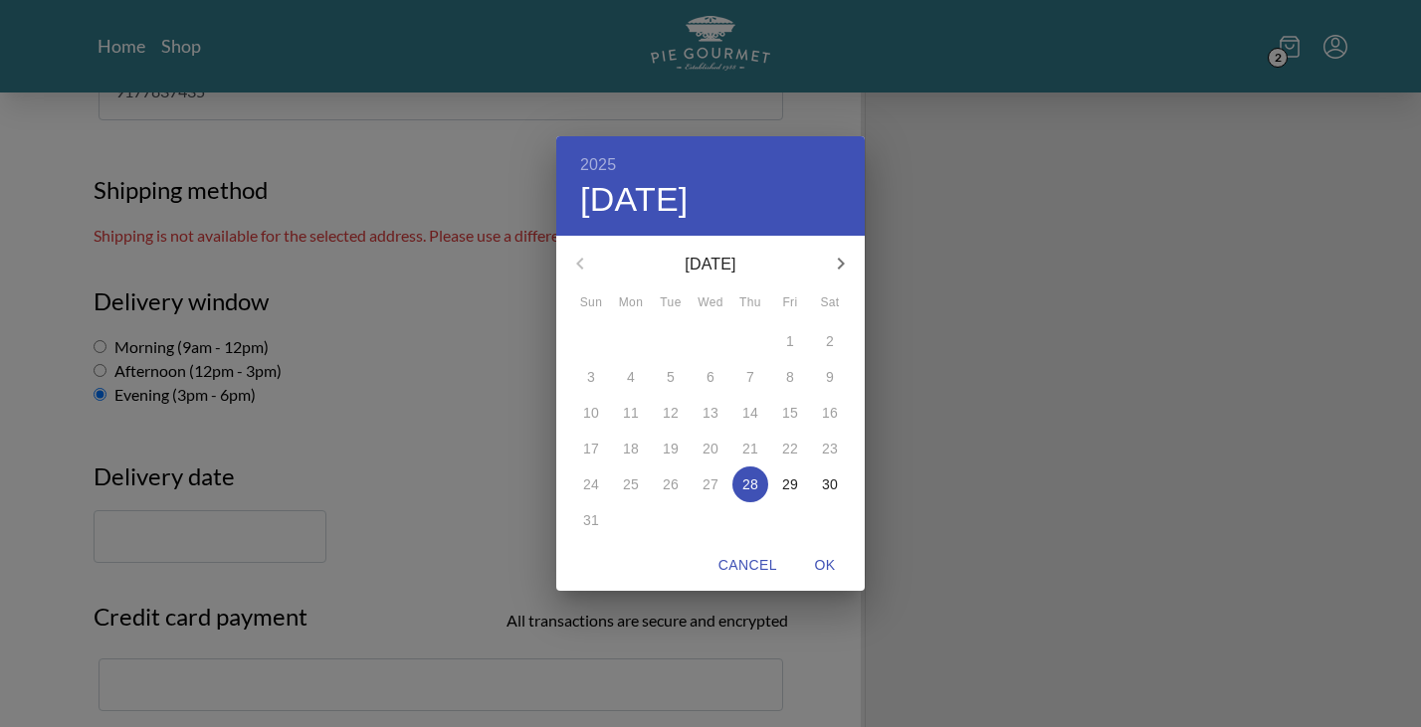
click at [756, 490] on p "28" at bounding box center [750, 485] width 16 height 20
click at [956, 252] on div "2025 Thu, Aug [DATE] Mon Tue Wed Thu Fri Sat 27 28 29 30 31 1 2 3 4 5 6 7 8 9 1…" at bounding box center [710, 363] width 1421 height 727
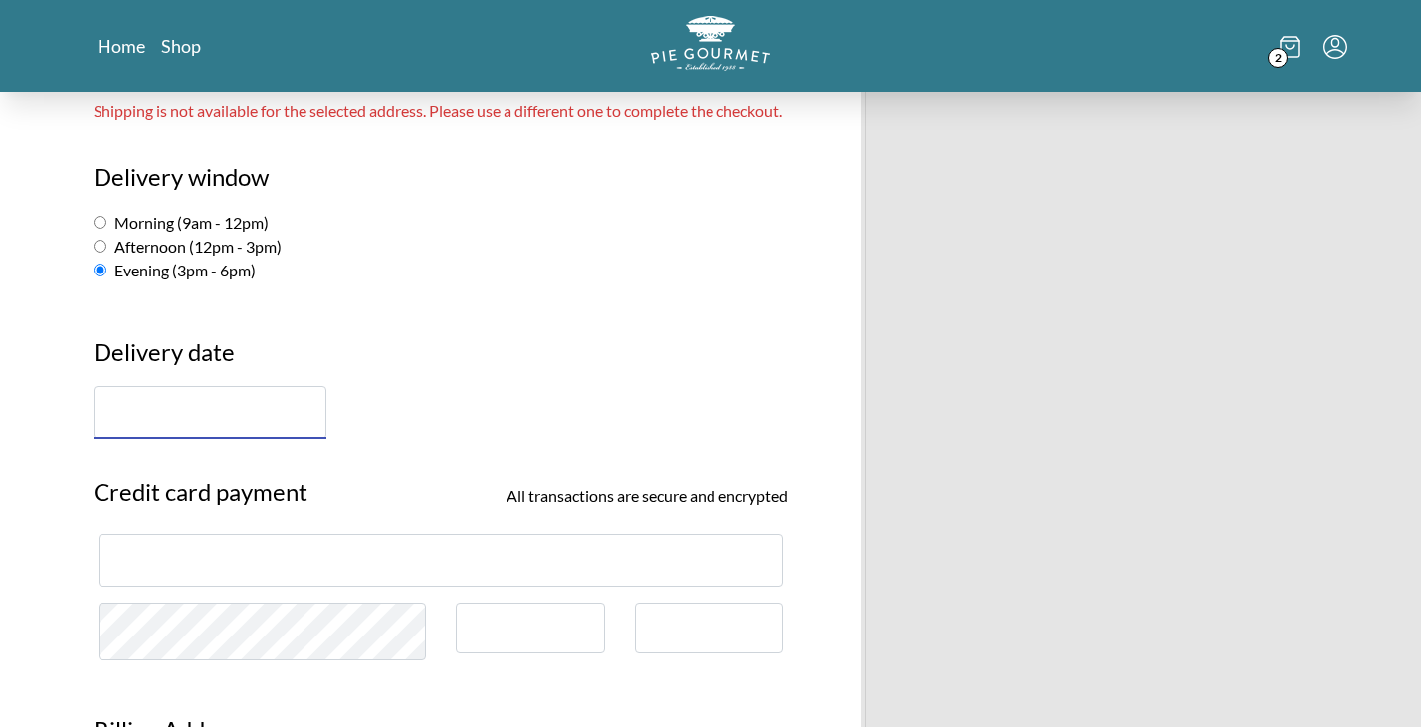
scroll to position [1209, 0]
click at [248, 411] on input "text" at bounding box center [210, 411] width 233 height 53
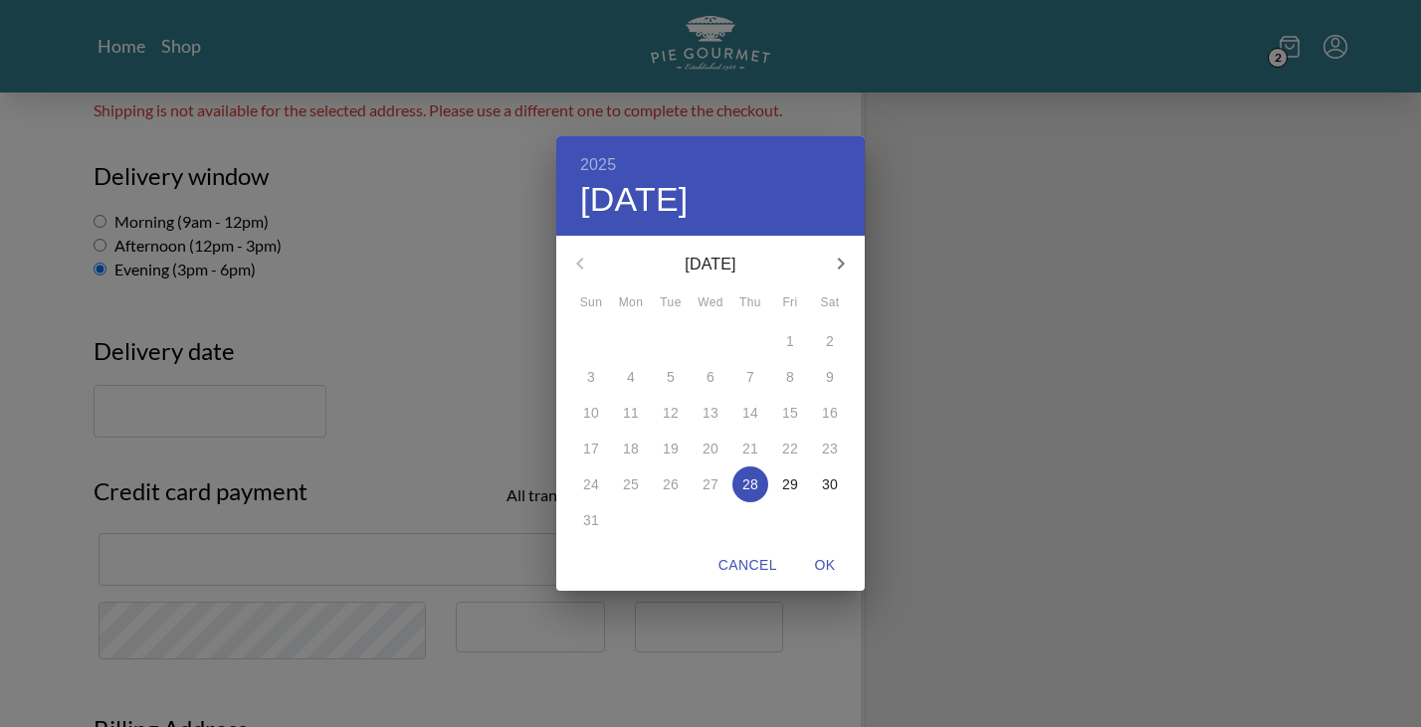
click at [491, 334] on div "2025 Thu, Aug [DATE] Mon Tue Wed Thu Fri Sat 27 28 29 30 31 1 2 3 4 5 6 7 8 9 1…" at bounding box center [710, 363] width 1421 height 727
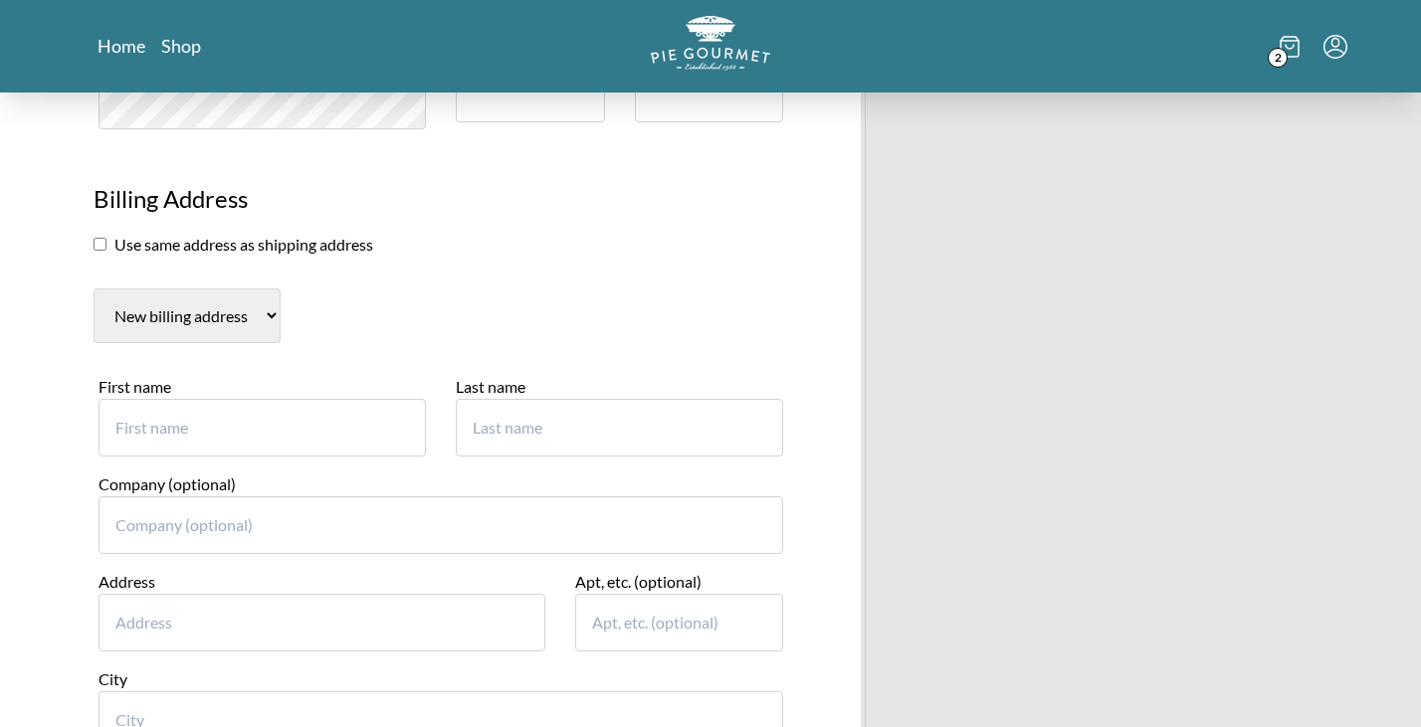
scroll to position [1744, 0]
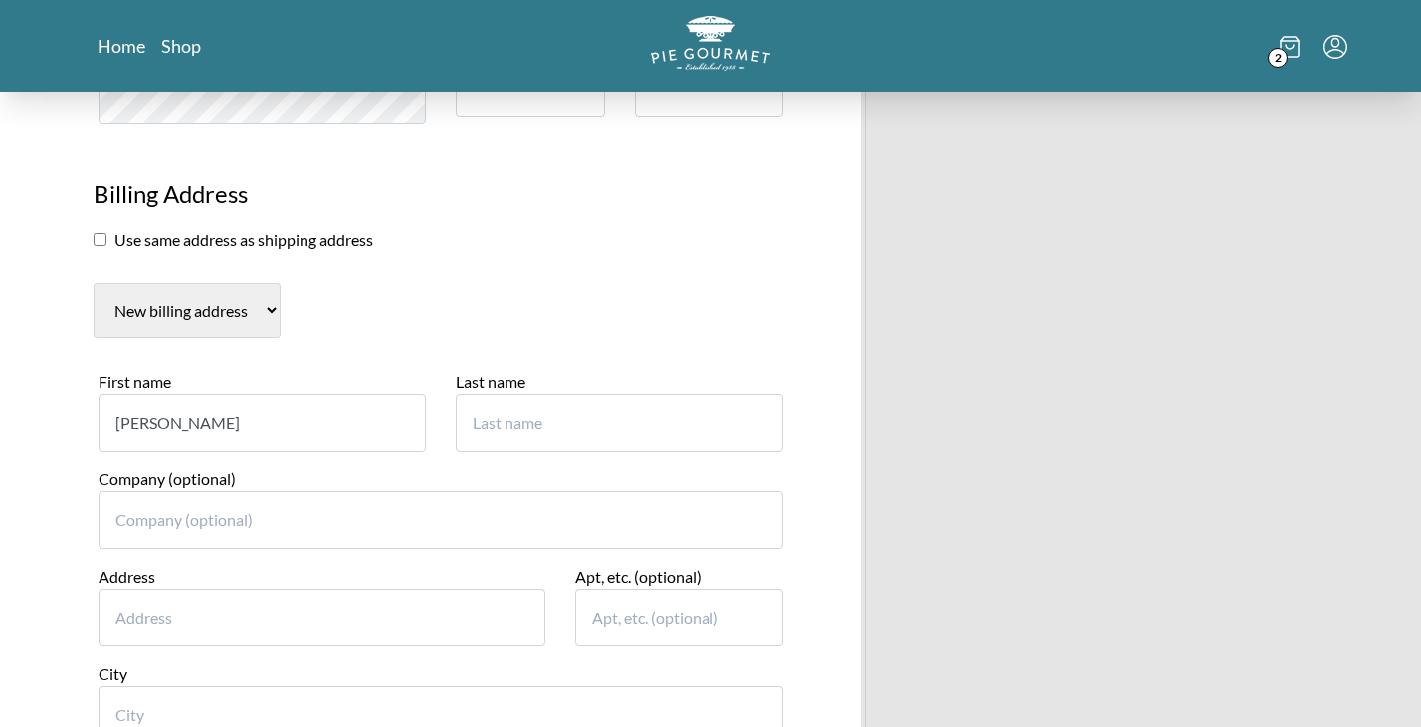
type input "[PERSON_NAME]"
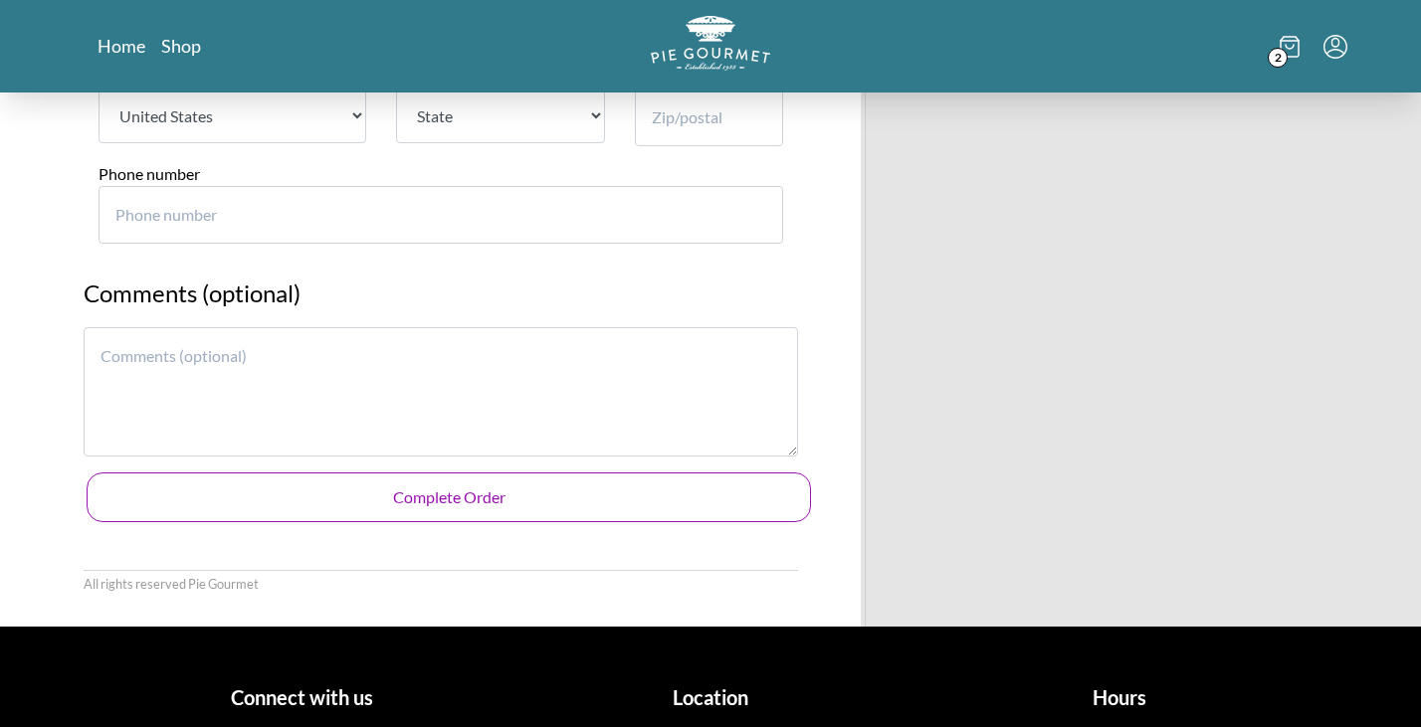
scroll to position [2454, 0]
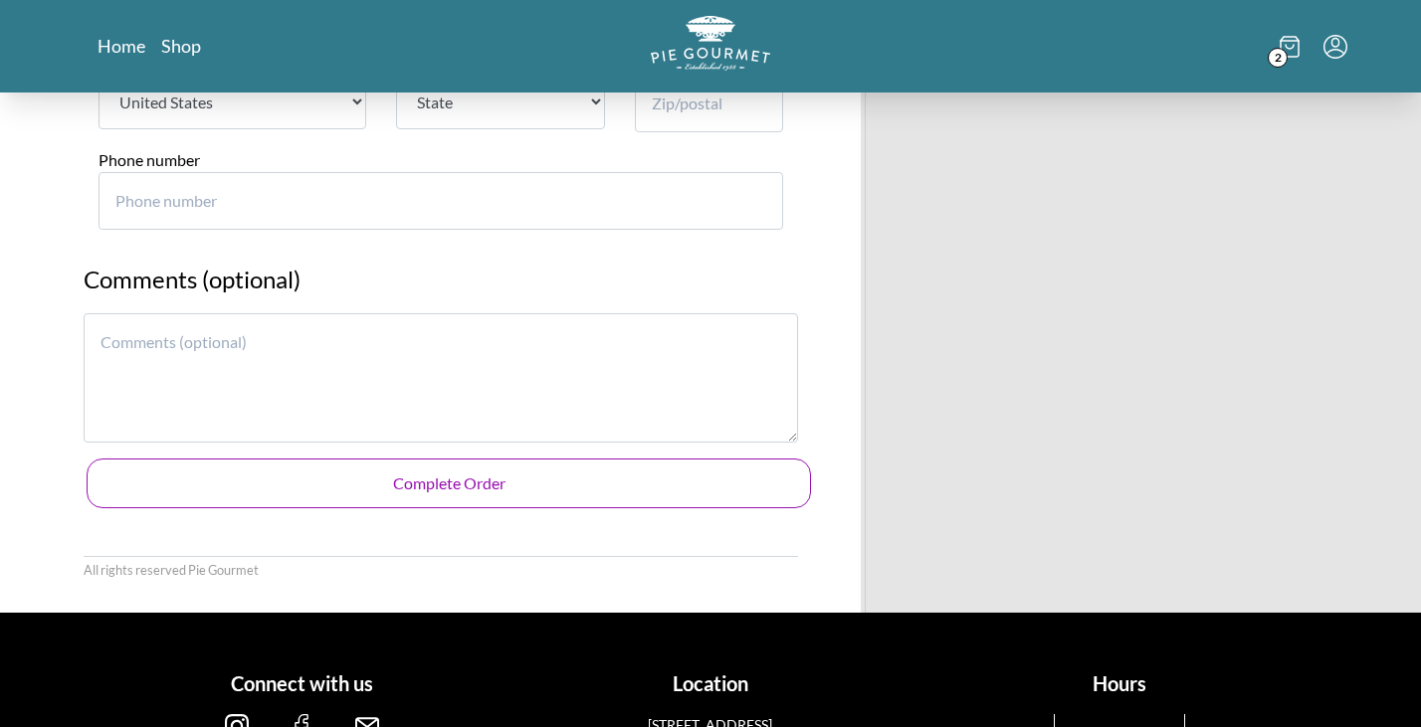
type input "[PERSON_NAME]"
click at [167, 342] on textarea at bounding box center [441, 377] width 714 height 129
click at [322, 313] on textarea "Please include a note that says: You are in our thoughts." at bounding box center [441, 377] width 714 height 129
paste textarea "Sending care and strength to you and your family during this difficult [PERSON_…"
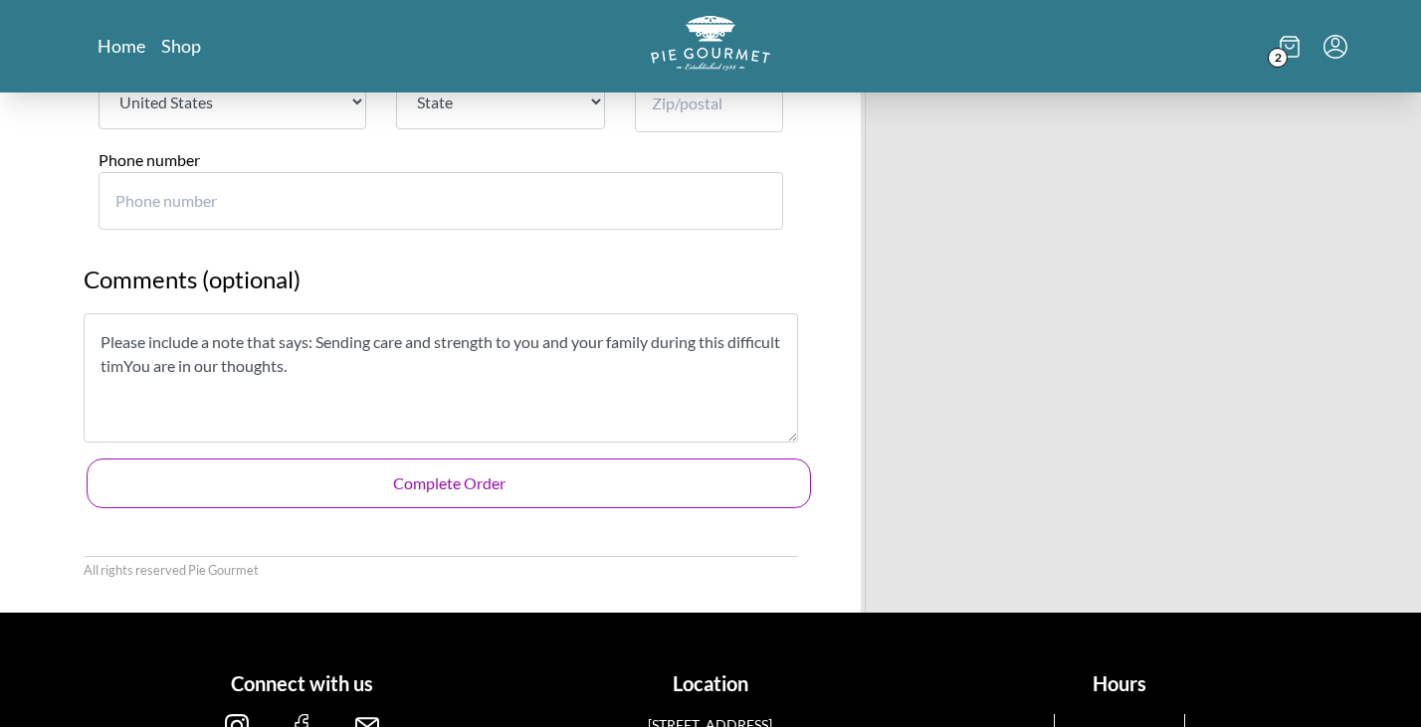
click at [319, 313] on textarea "Please include a note that says: Sending care and strength to you and your fami…" at bounding box center [441, 377] width 714 height 129
click at [305, 335] on textarea "Please include a note that says: Dear [PERSON_NAME] and [PERSON_NAME], Sending …" at bounding box center [441, 377] width 714 height 129
click at [520, 334] on textarea "Please include a note that says: Dear [PERSON_NAME] and [PERSON_NAME], Sending …" at bounding box center [441, 377] width 714 height 129
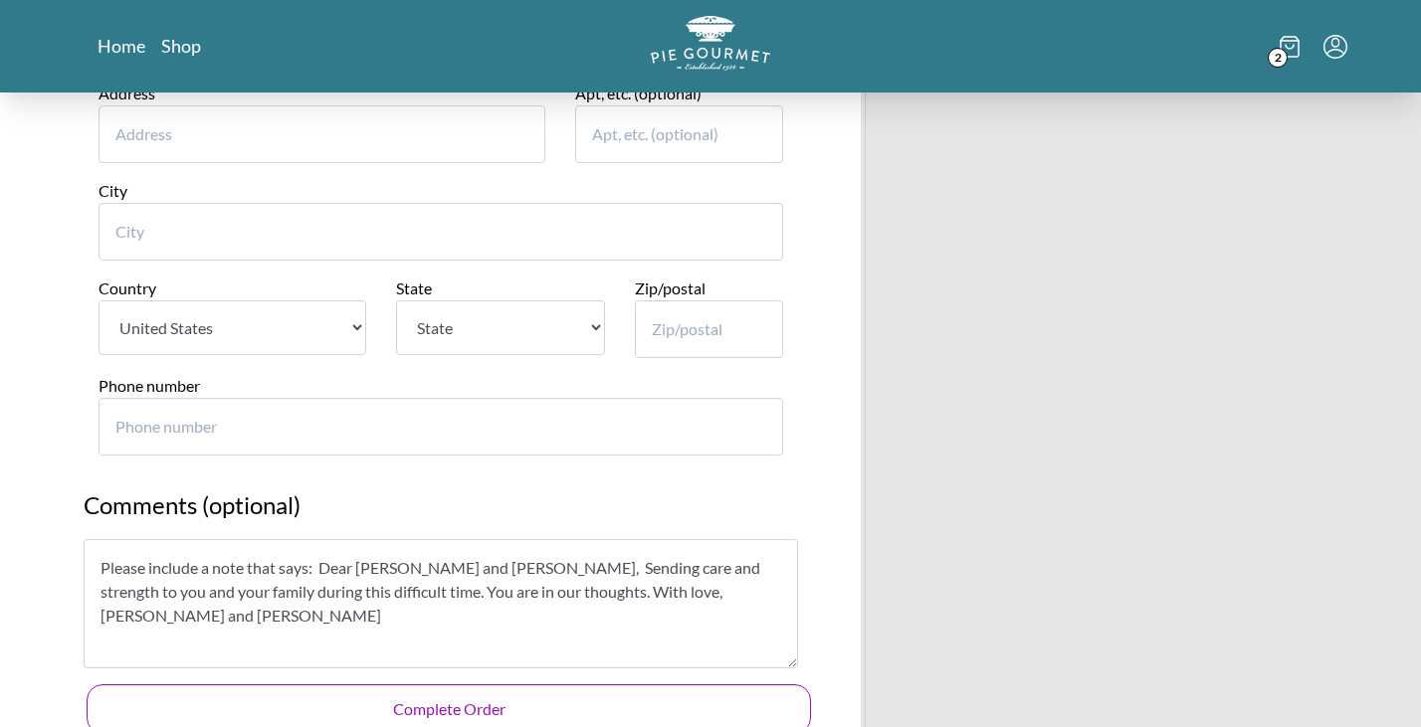
scroll to position [2227, 0]
type textarea "Please include a note that says: Dear [PERSON_NAME] and [PERSON_NAME], Sending …"
click at [433, 401] on input "Phone number" at bounding box center [441, 428] width 685 height 58
type input "917"
type input "9177837435"
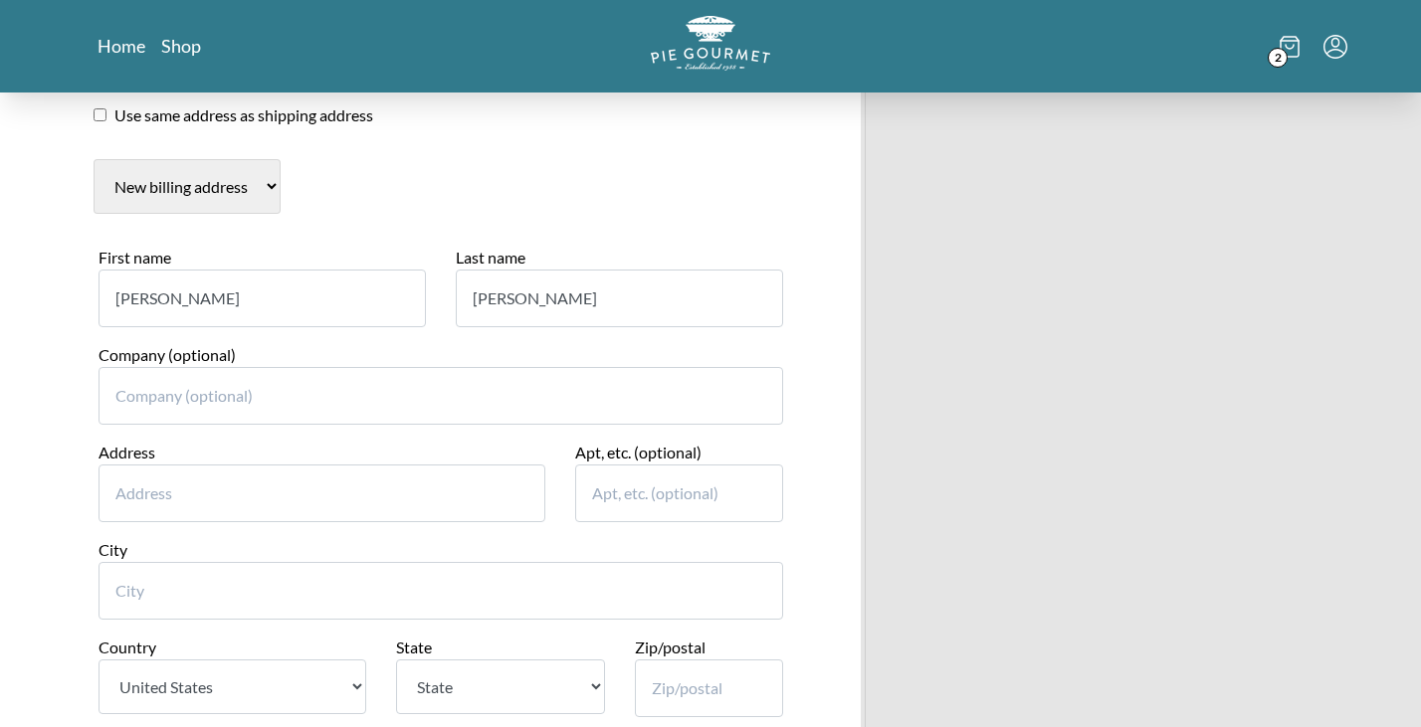
scroll to position [1913, 0]
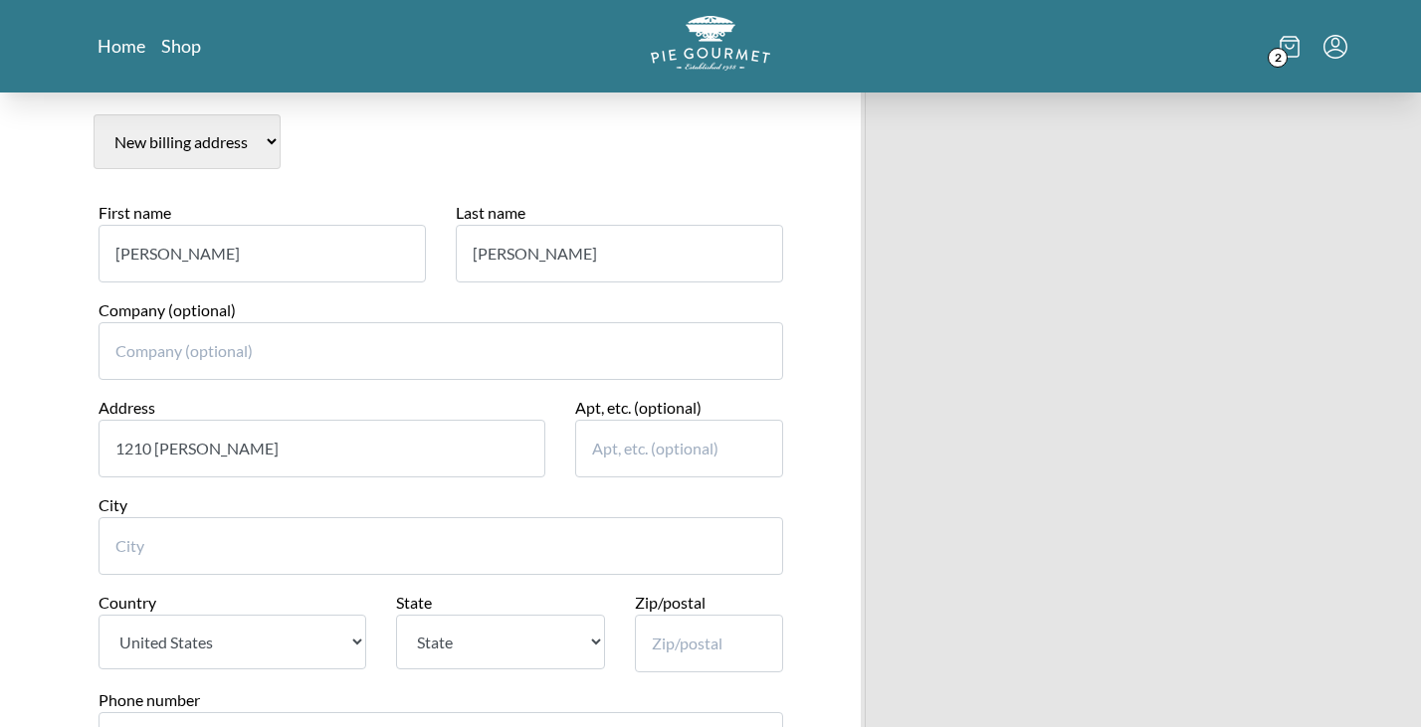
type input "1210 [PERSON_NAME]"
type input "[PERSON_NAME]"
select select "VA"
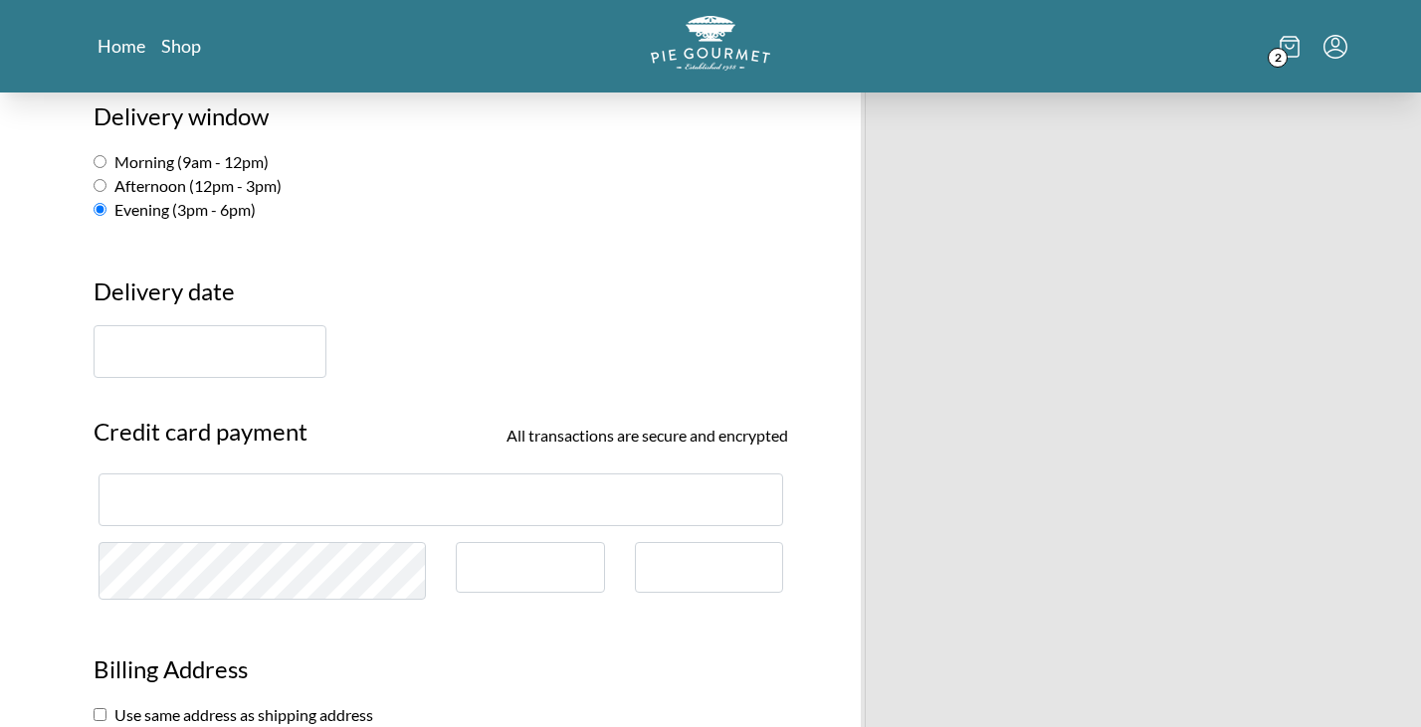
scroll to position [1263, 0]
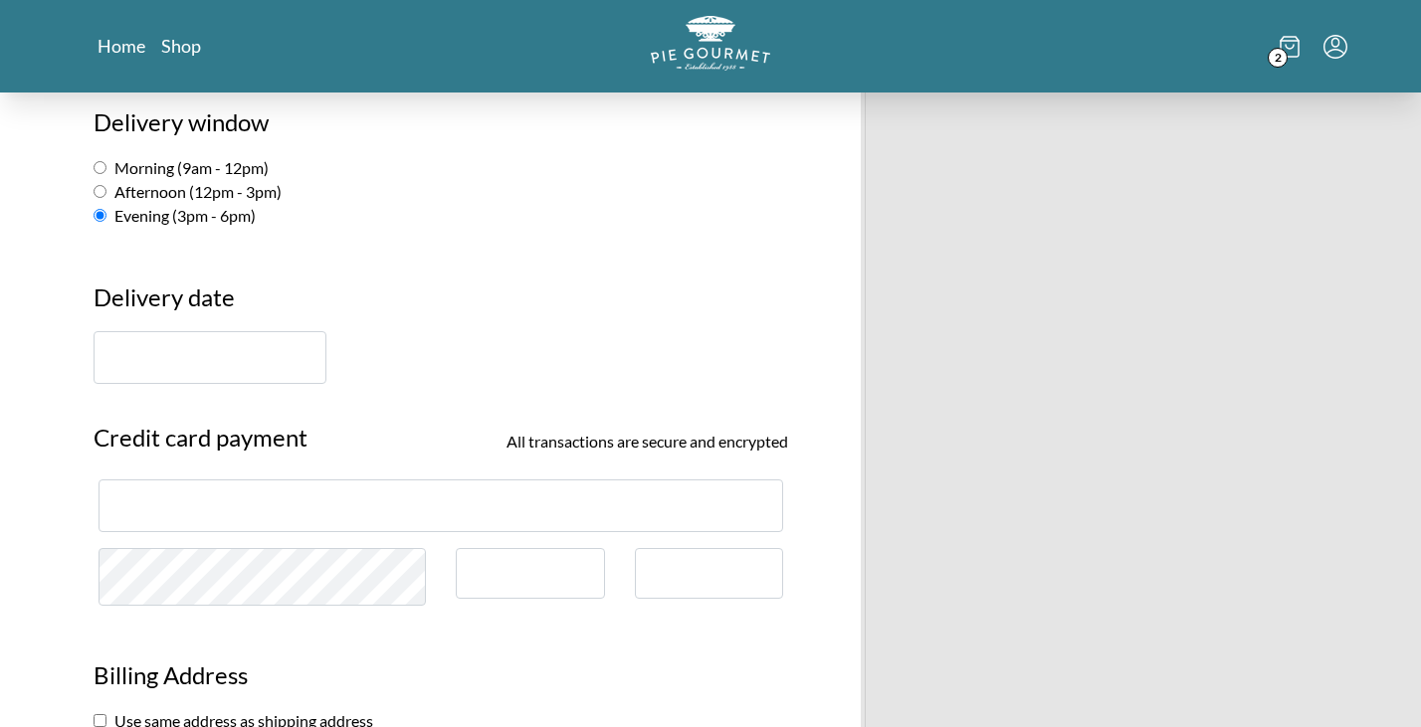
type input "22102"
click at [191, 187] on label "Afternoon (12pm - 3pm)" at bounding box center [188, 191] width 188 height 19
click at [106, 187] on input "Afternoon (12pm - 3pm)" at bounding box center [100, 191] width 13 height 13
radio input "true"
click at [161, 331] on input "text" at bounding box center [210, 357] width 233 height 53
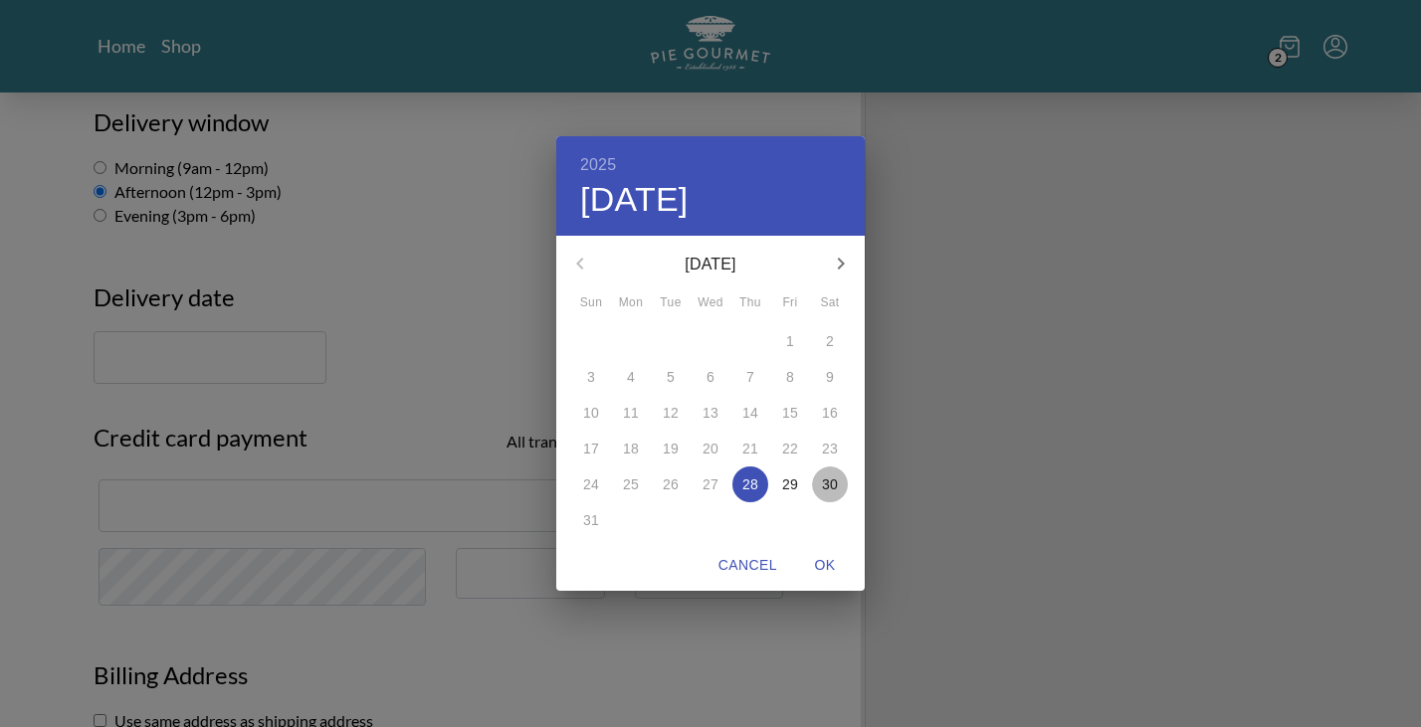
click at [832, 492] on p "30" at bounding box center [830, 485] width 16 height 20
click at [1108, 464] on div "2025 Sat, Aug [DATE] Mon Tue Wed Thu Fri Sat 27 28 29 30 31 1 2 3 4 5 6 7 8 9 1…" at bounding box center [710, 363] width 1421 height 727
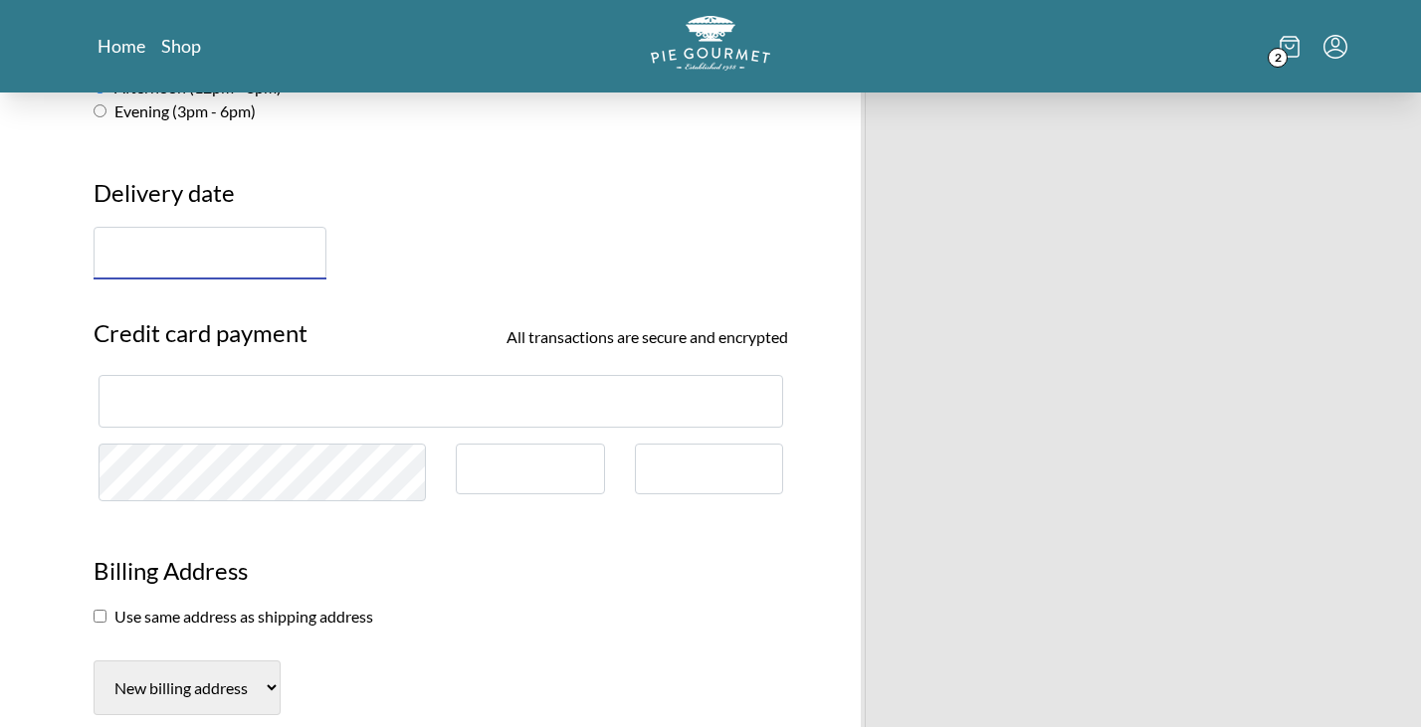
scroll to position [1354, 0]
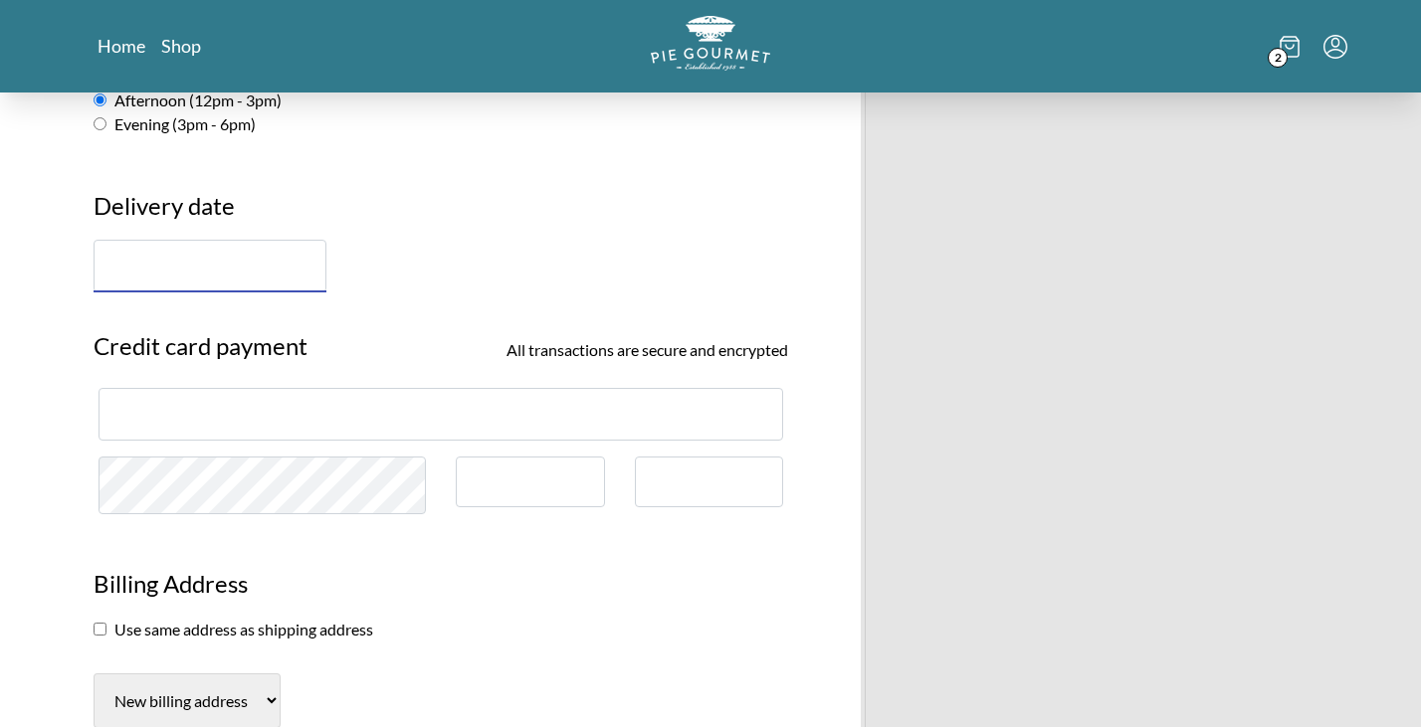
click at [443, 427] on div at bounding box center [441, 414] width 685 height 53
click at [264, 240] on input "text" at bounding box center [210, 266] width 233 height 53
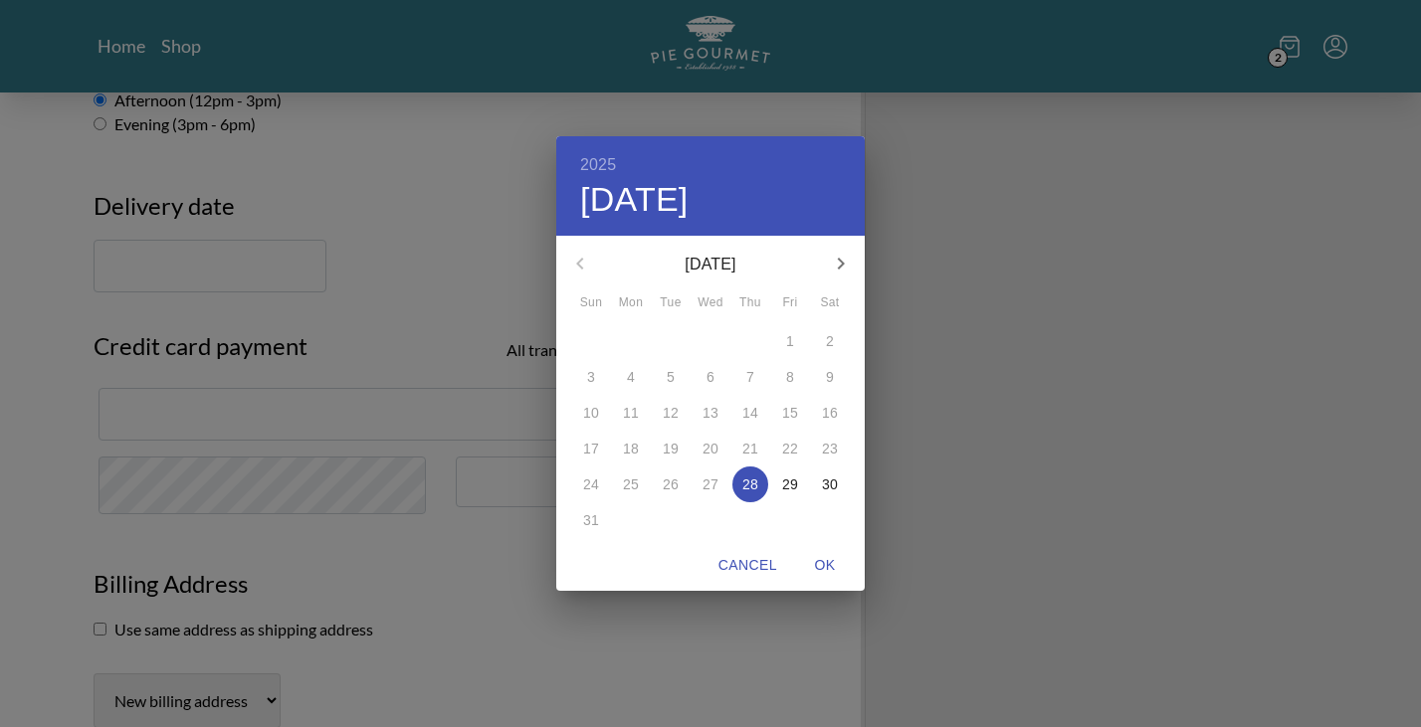
click at [834, 490] on p "30" at bounding box center [830, 485] width 16 height 20
click at [823, 557] on span "OK" at bounding box center [825, 565] width 48 height 25
type input "[DATE]"
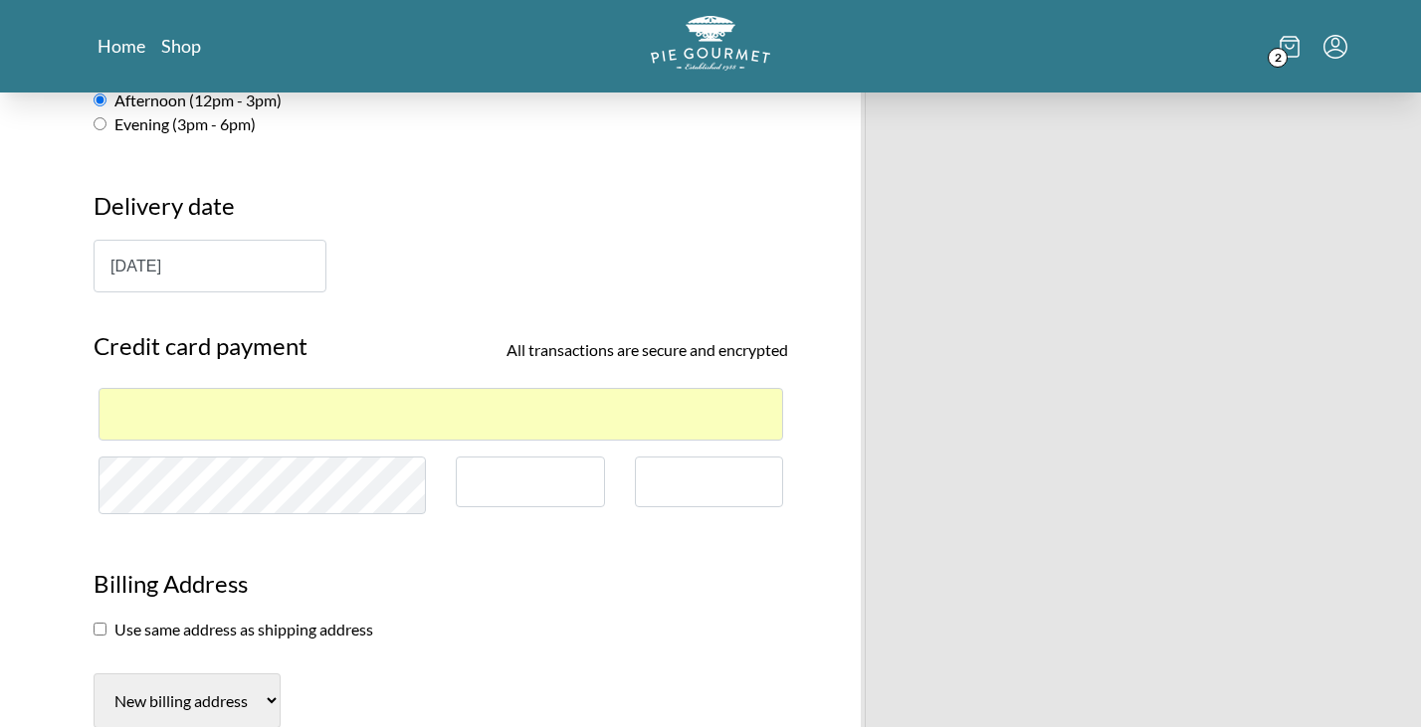
click at [740, 474] on div at bounding box center [709, 482] width 115 height 17
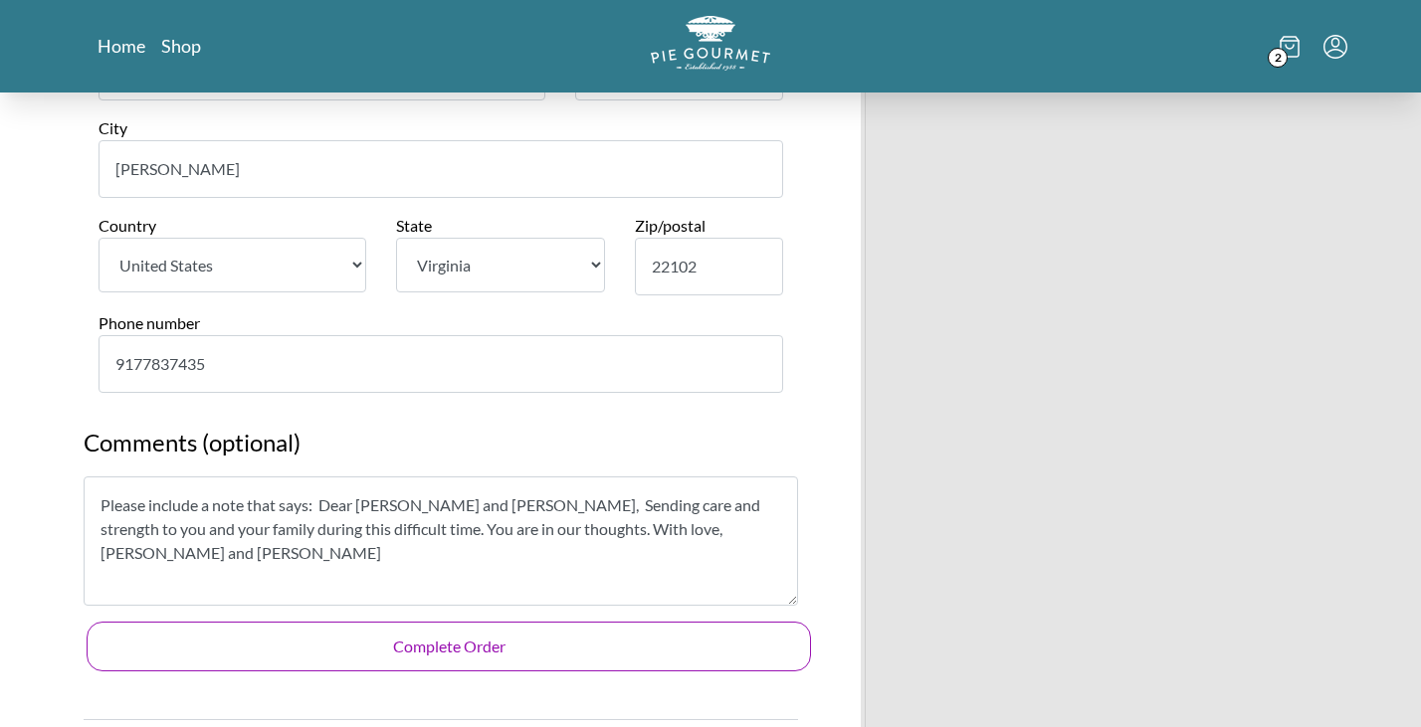
scroll to position [2172, 0]
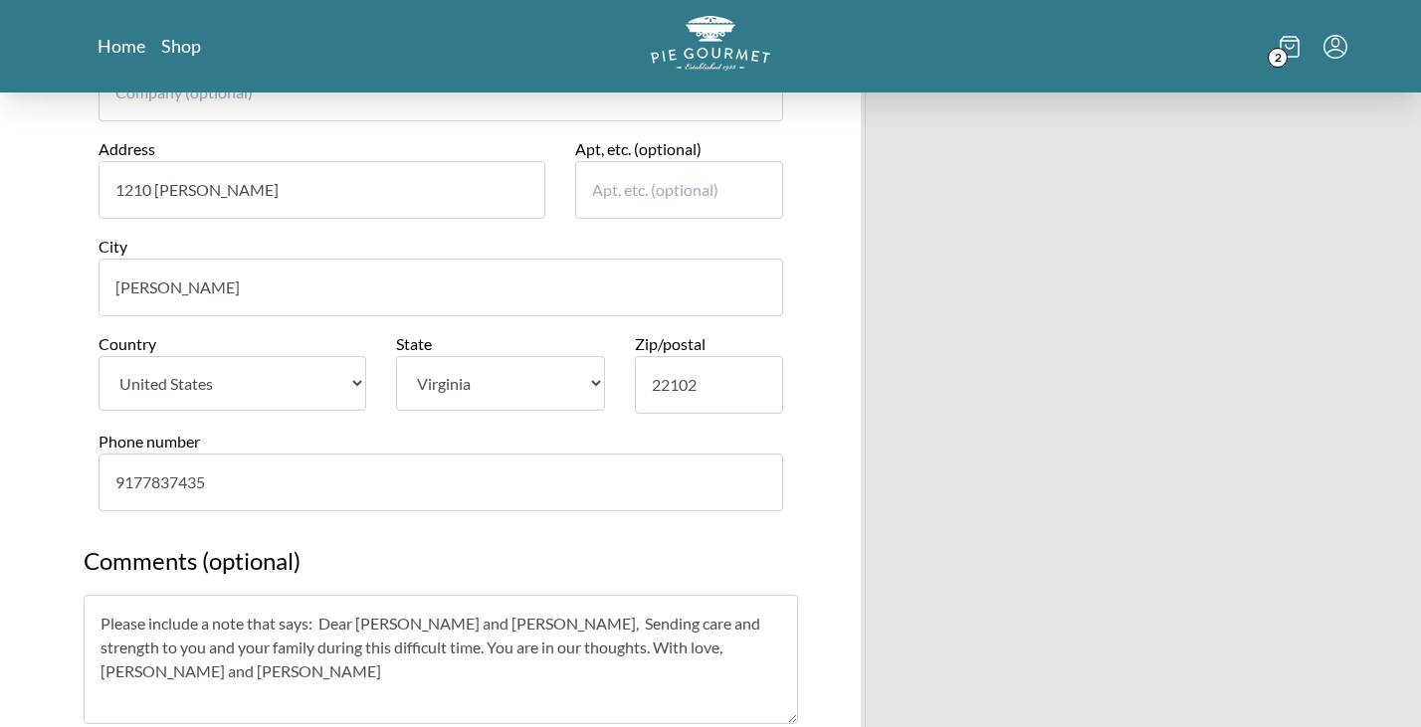
click at [582, 454] on input "9177837435" at bounding box center [441, 483] width 685 height 58
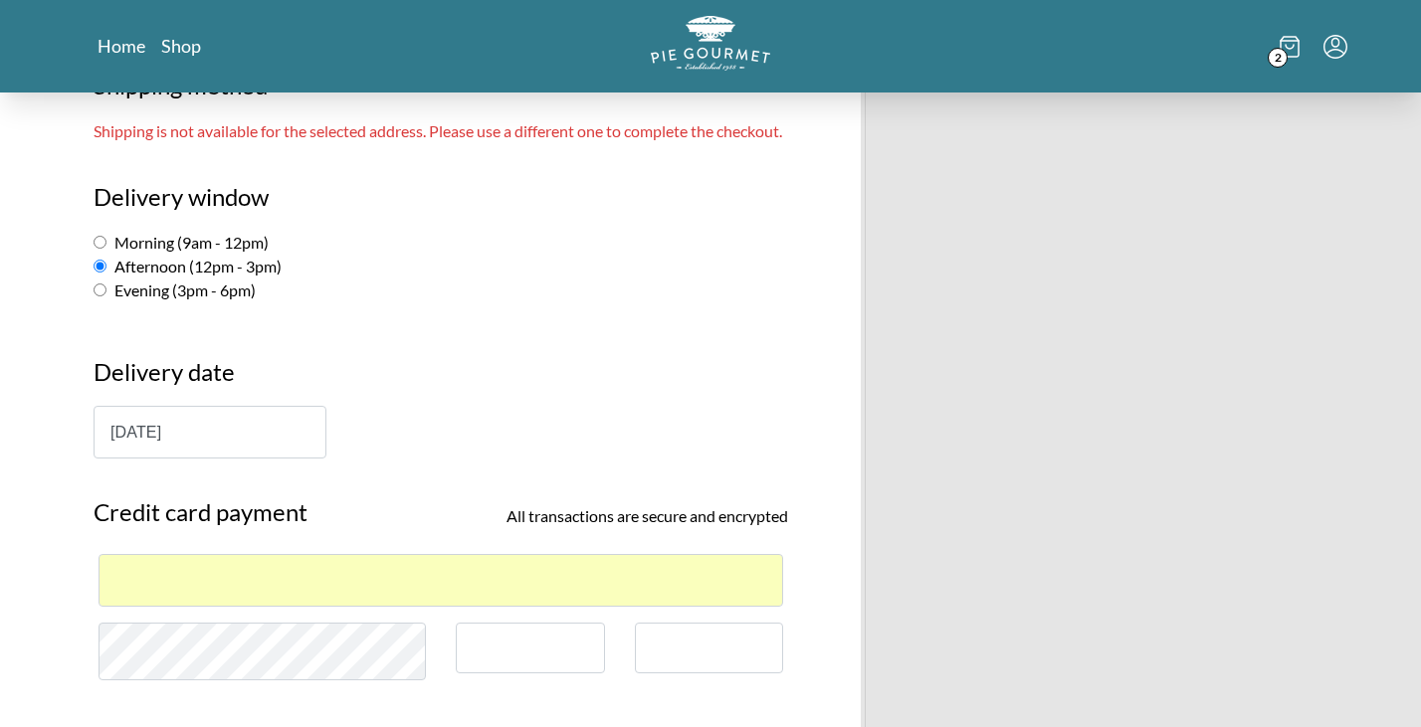
scroll to position [1166, 0]
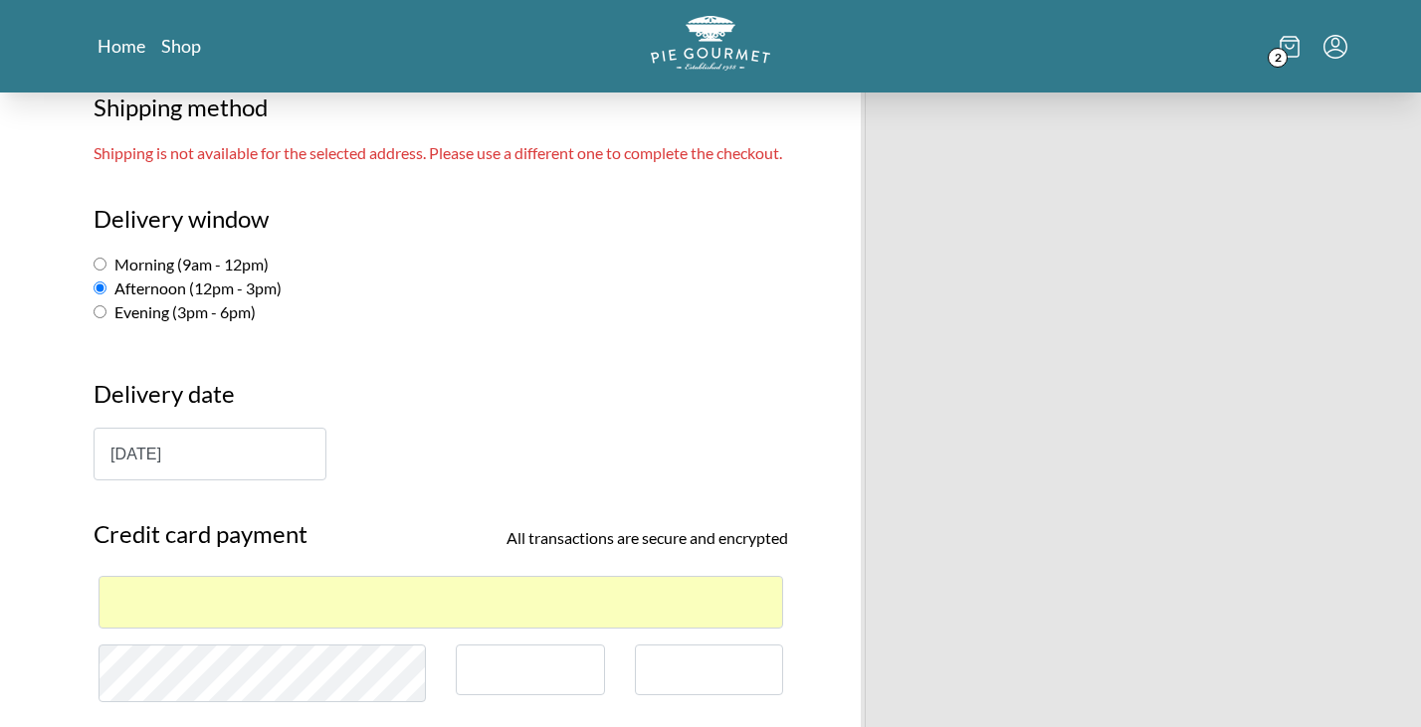
click at [381, 606] on div at bounding box center [441, 602] width 685 height 53
click at [544, 410] on h3 "Delivery date" at bounding box center [441, 402] width 695 height 52
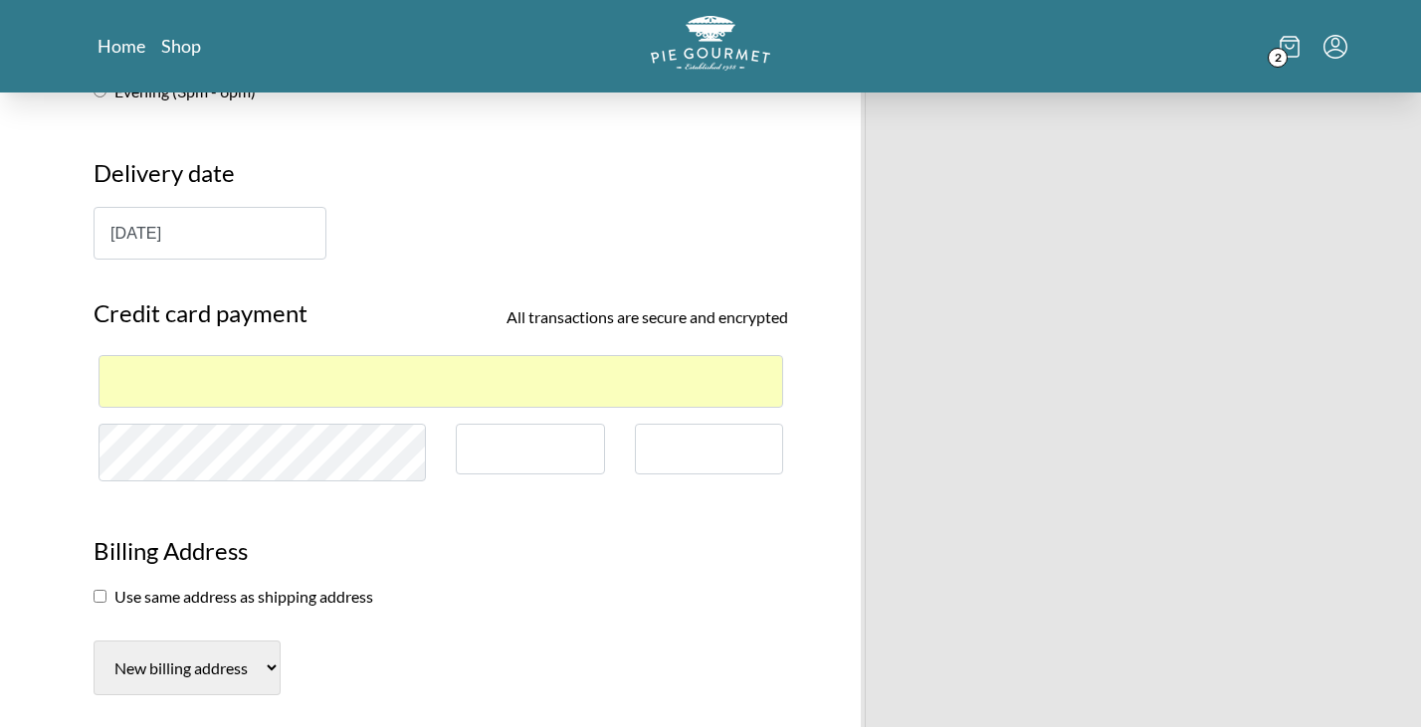
scroll to position [1394, 0]
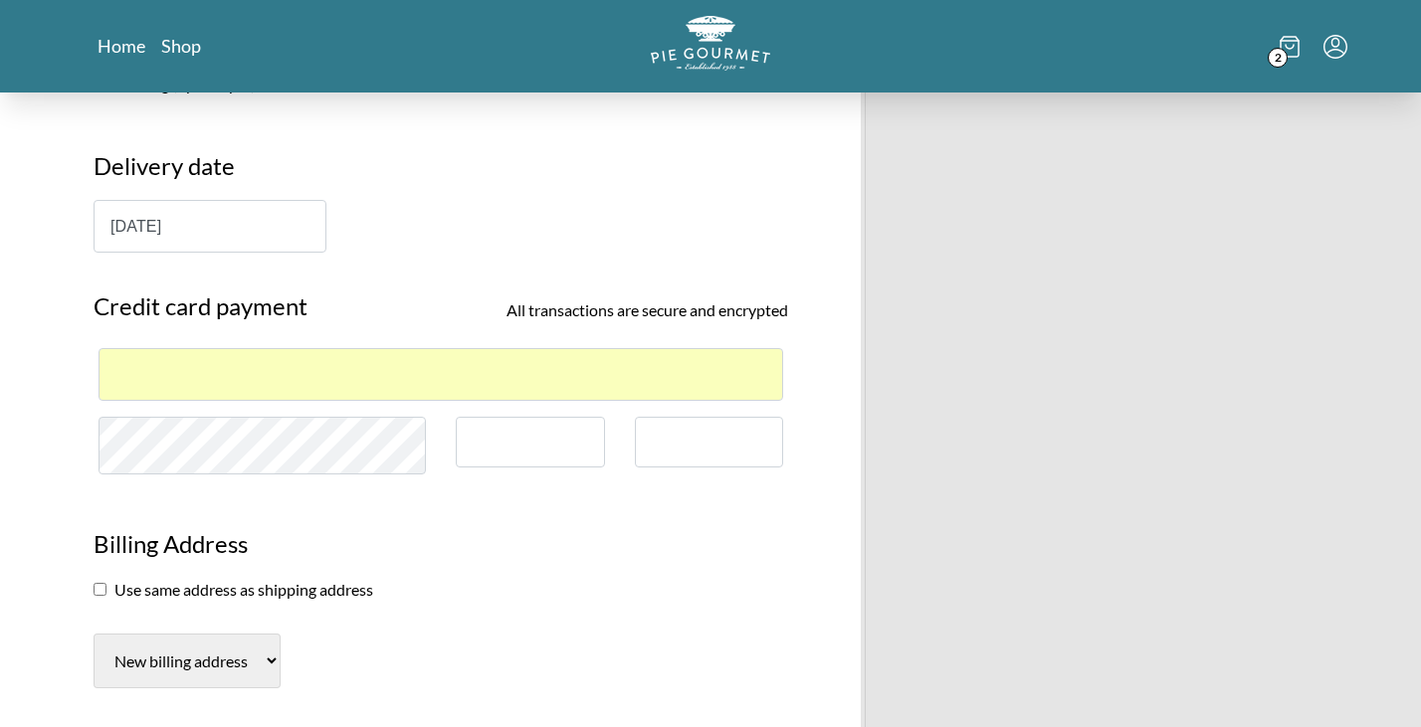
click at [41, 430] on div "Pie Gourmet Customer information [PERSON_NAME] ( [EMAIL_ADDRESS][DOMAIN_NAME] )…" at bounding box center [710, 186] width 1421 height 2974
click at [856, 583] on div "1 Chicken Pot Pie Large $ 35.95 1 Blackberry Peach Large $ 33.95 Subtotal $ 69.…" at bounding box center [1087, 186] width 539 height 2974
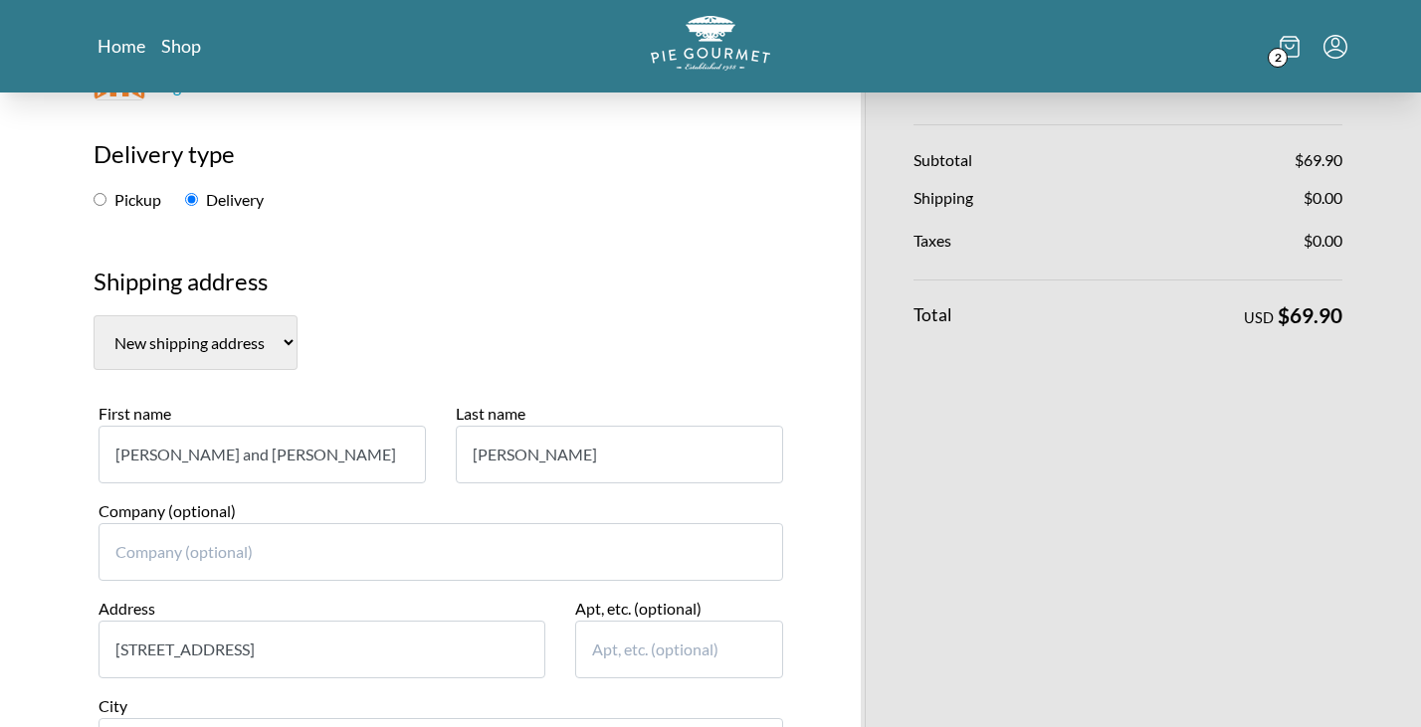
scroll to position [332, 0]
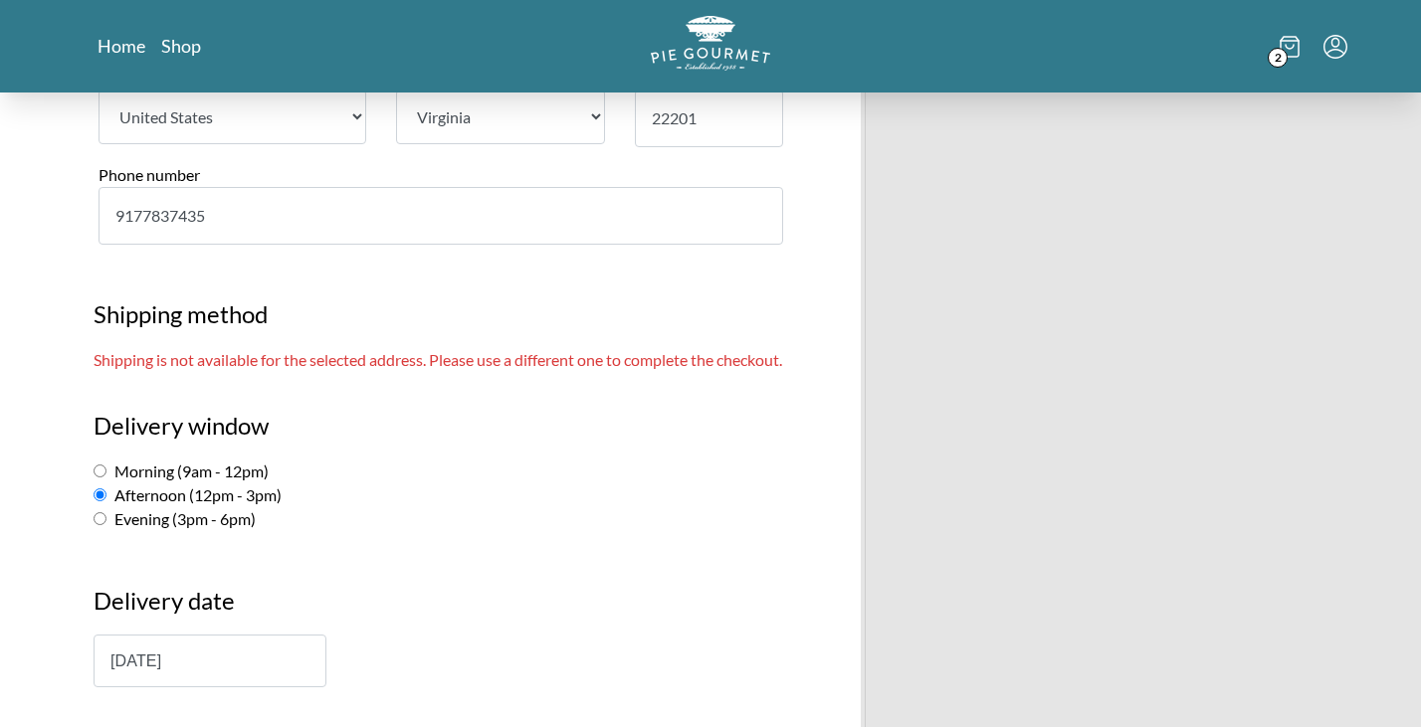
click at [624, 408] on h2 "Delivery window" at bounding box center [441, 434] width 695 height 52
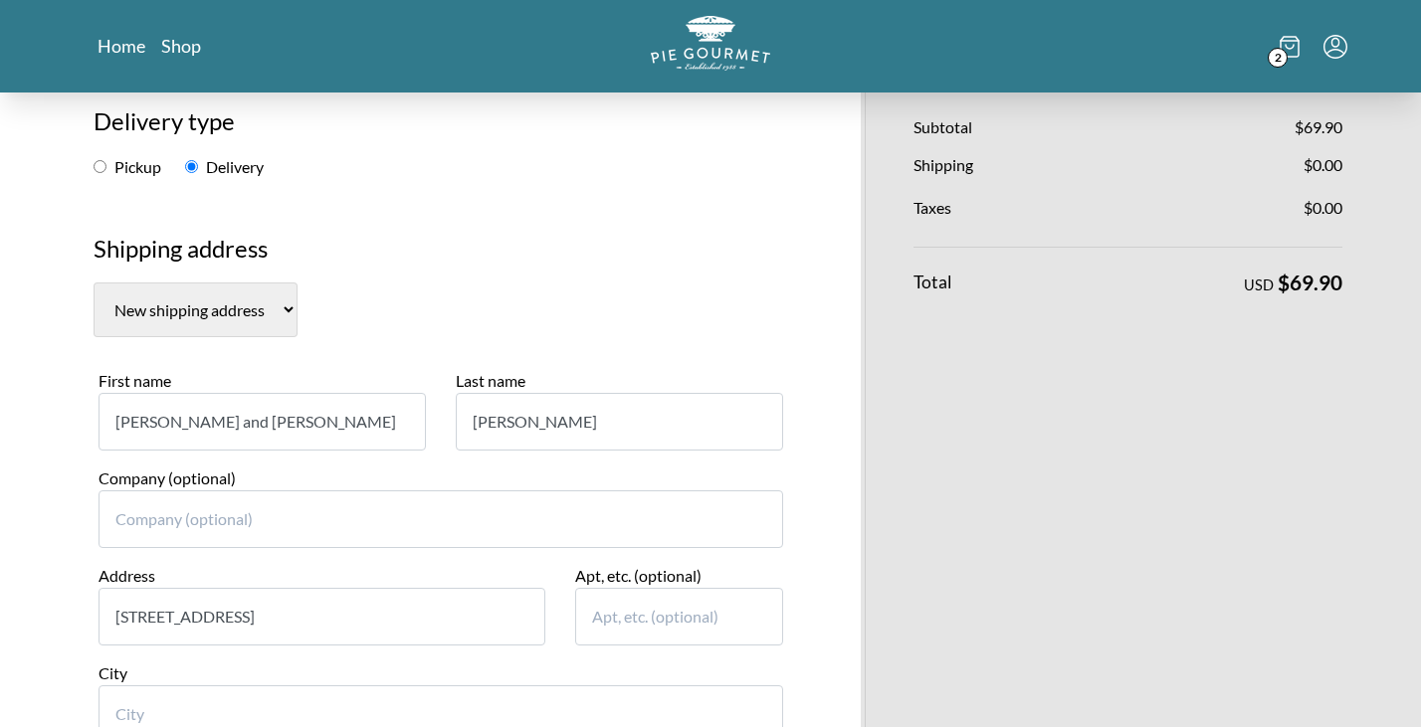
scroll to position [263, 0]
click at [400, 591] on input "[STREET_ADDRESS]" at bounding box center [322, 620] width 447 height 58
type input "[STREET_ADDRESS]"
click at [530, 496] on input "Company (optional)" at bounding box center [441, 523] width 685 height 58
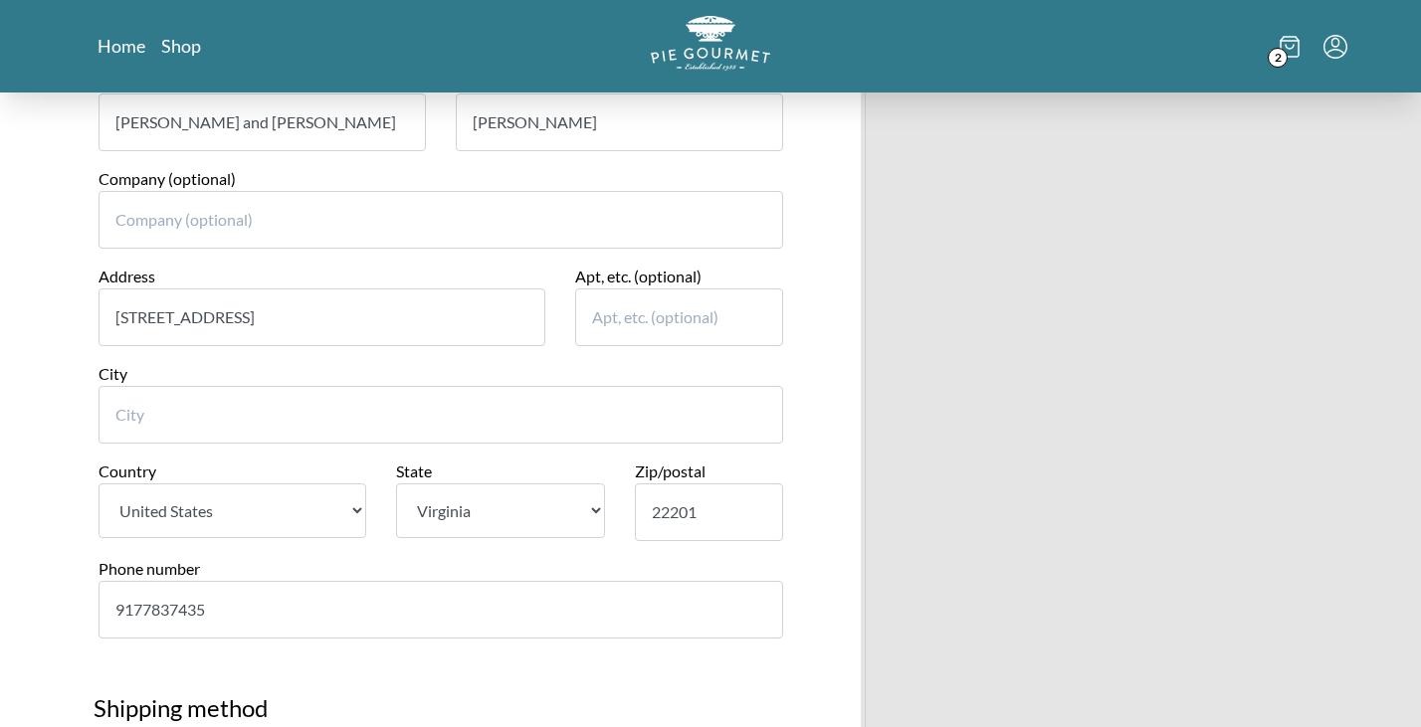
scroll to position [584, 0]
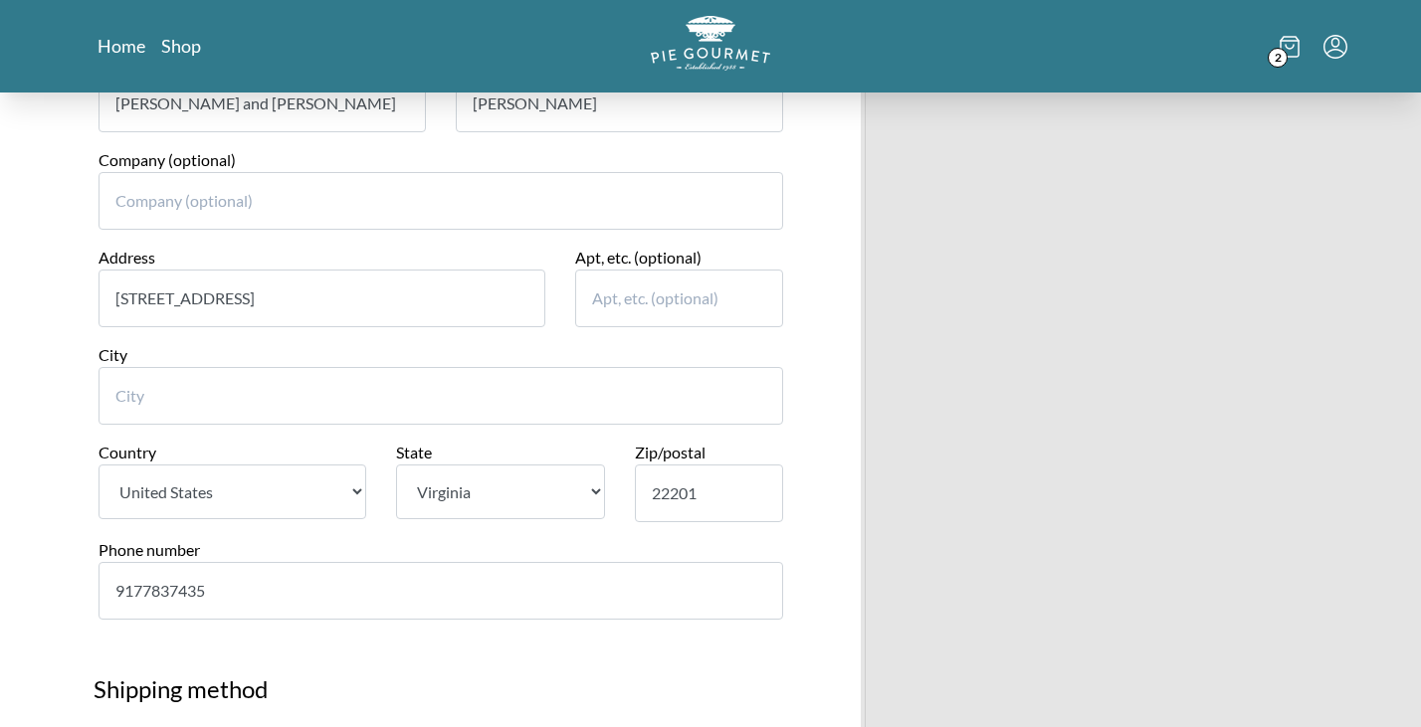
click at [486, 574] on input "9177837435" at bounding box center [441, 591] width 685 height 58
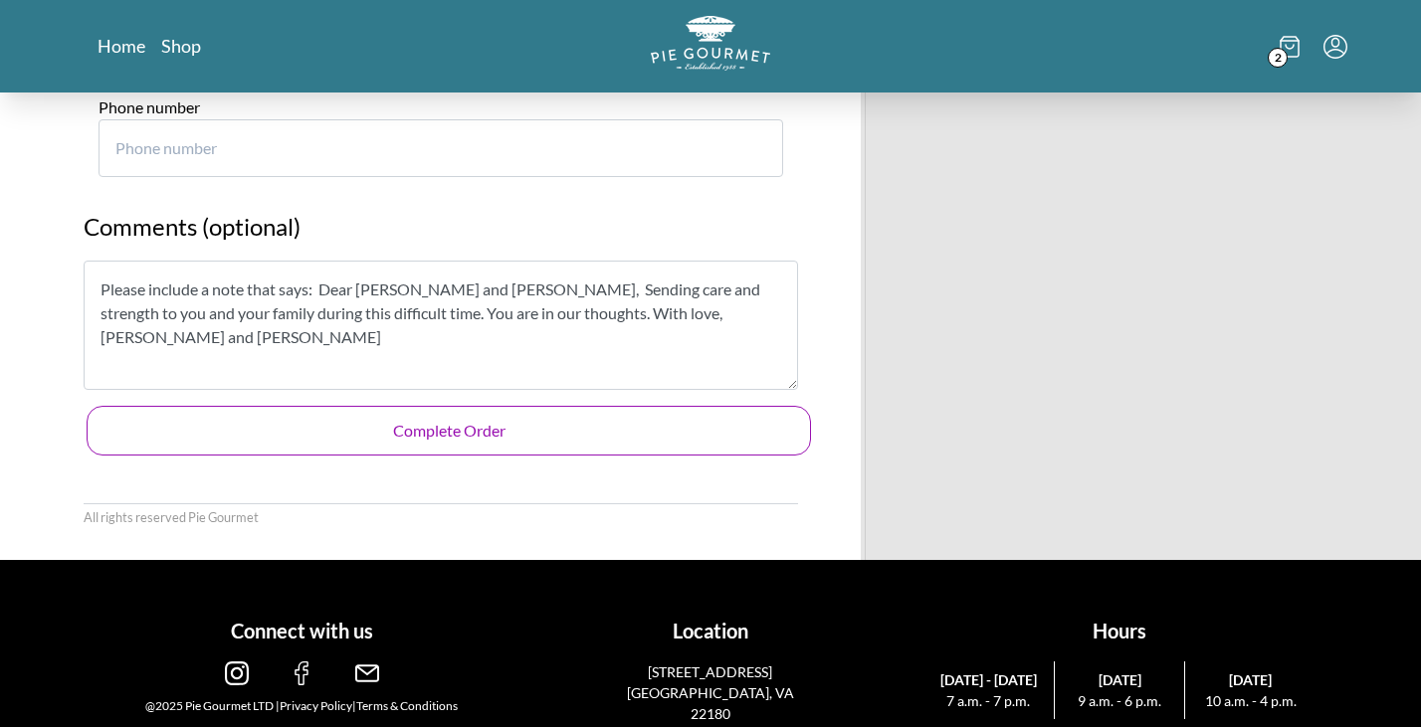
scroll to position [2505, 0]
